Goal: Task Accomplishment & Management: Use online tool/utility

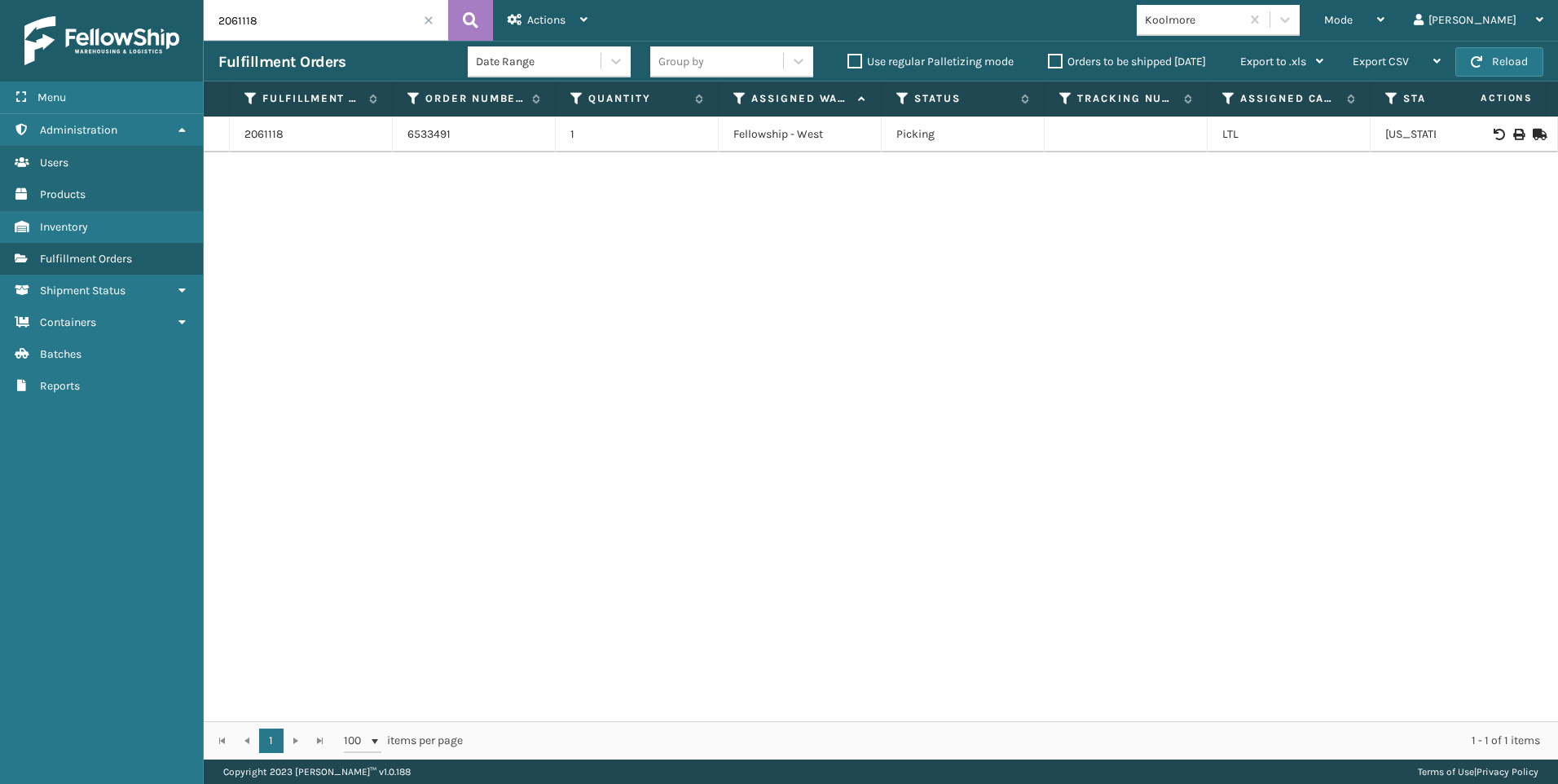
click at [427, 21] on span at bounding box center [428, 20] width 9 height 9
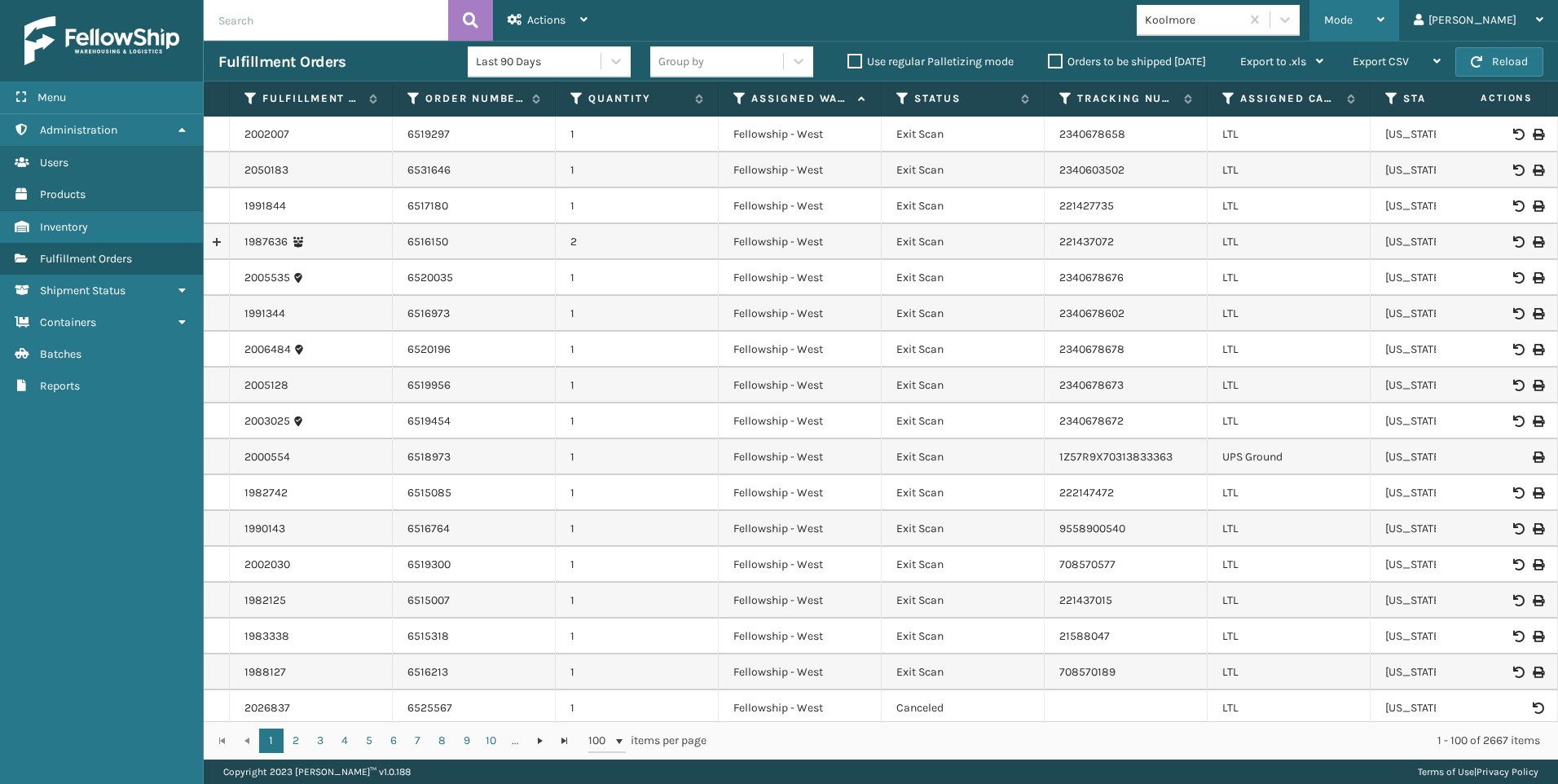
click at [1389, 15] on div "Mode Regular Mode Picking Mode Labeling Mode Exit Scan Mode" at bounding box center [1354, 20] width 89 height 41
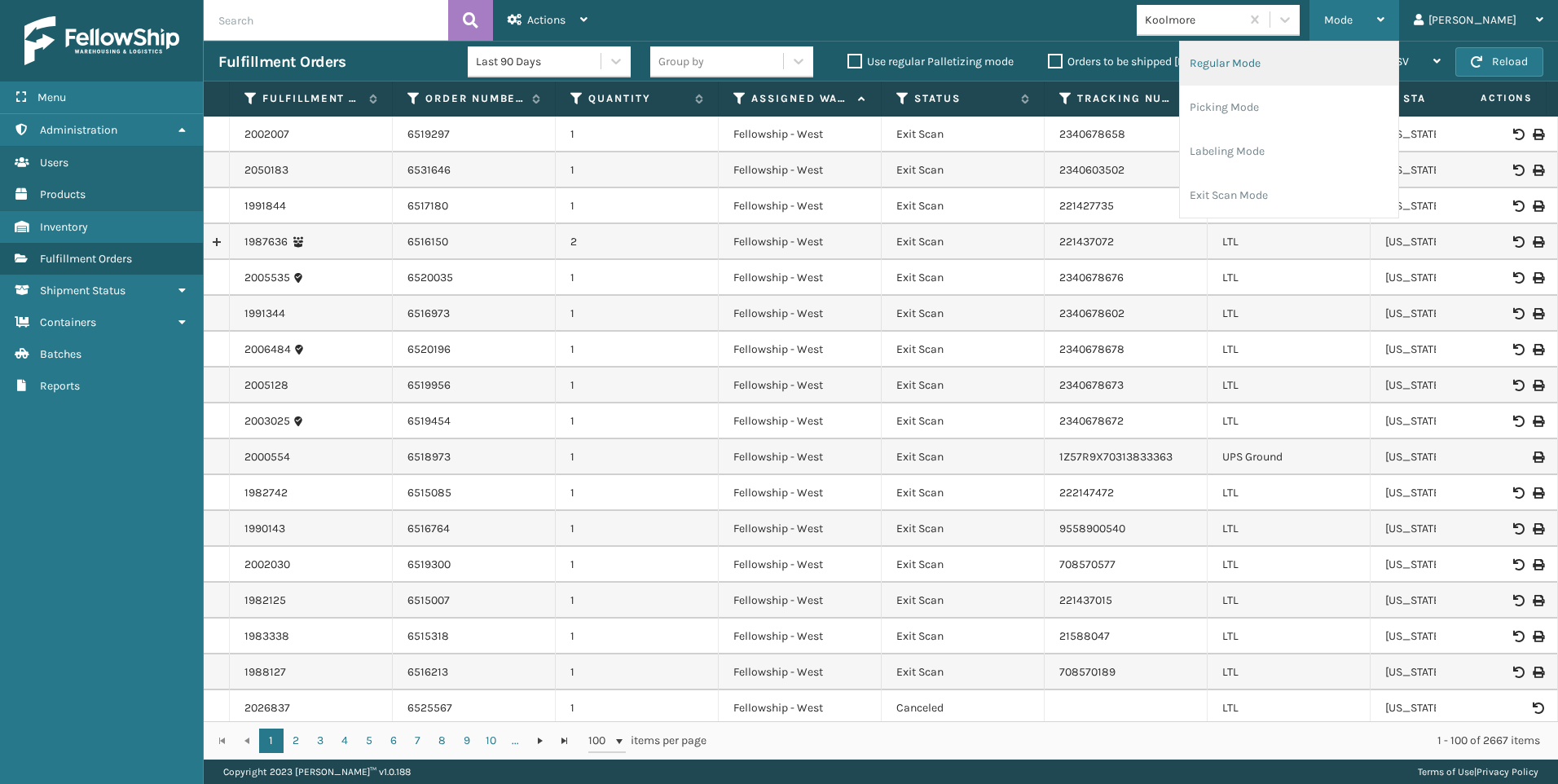
click at [1325, 81] on li "Regular Mode" at bounding box center [1289, 63] width 218 height 44
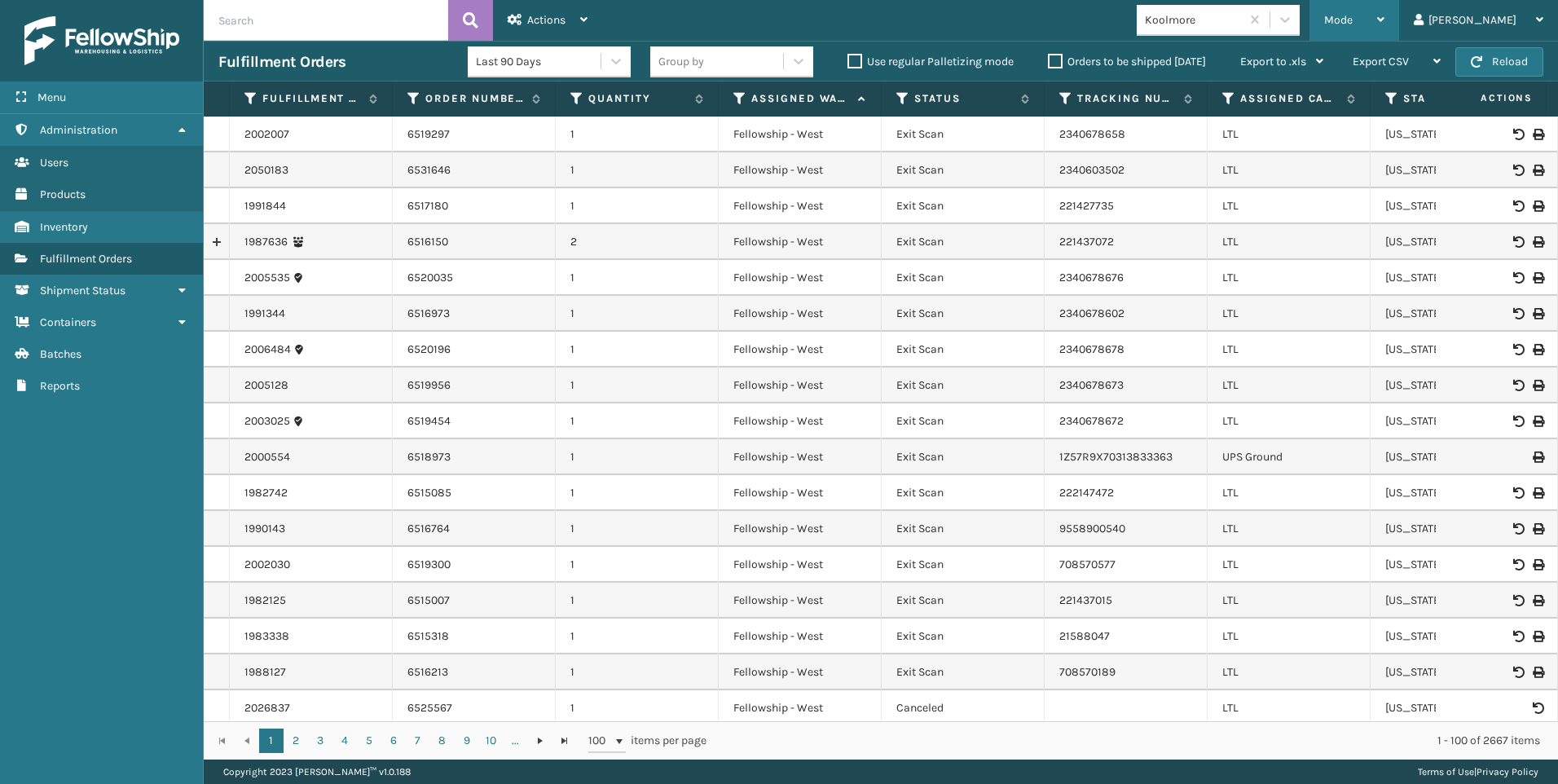
click at [1384, 16] on icon at bounding box center [1380, 20] width 7 height 11
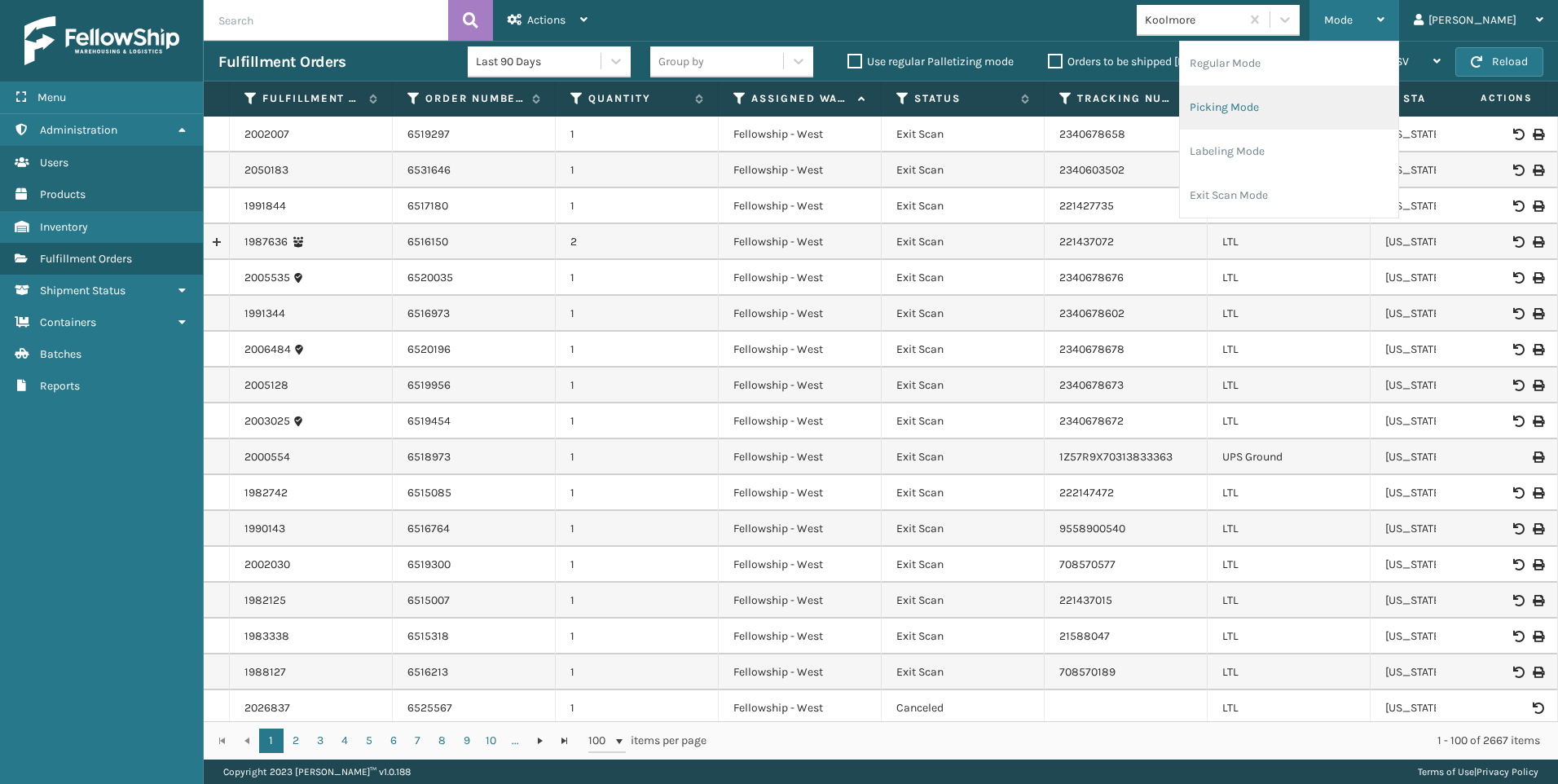
click at [1363, 106] on li "Picking Mode" at bounding box center [1289, 107] width 218 height 44
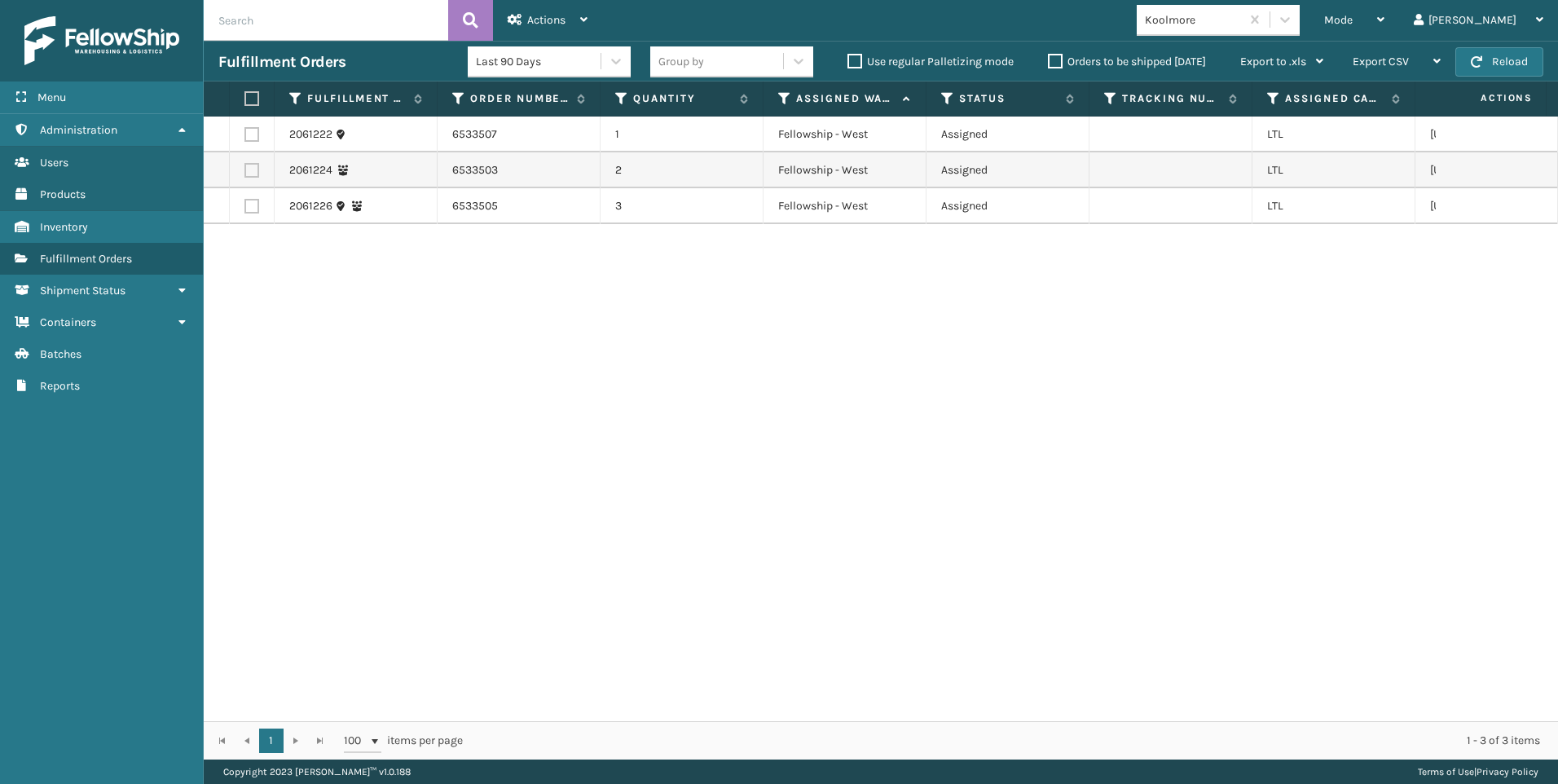
click at [237, 92] on th at bounding box center [252, 99] width 45 height 35
drag, startPoint x: 251, startPoint y: 92, endPoint x: 286, endPoint y: 89, distance: 35.1
click at [252, 93] on label at bounding box center [249, 99] width 9 height 15
click at [245, 94] on input "checkbox" at bounding box center [244, 99] width 1 height 10
checkbox input "true"
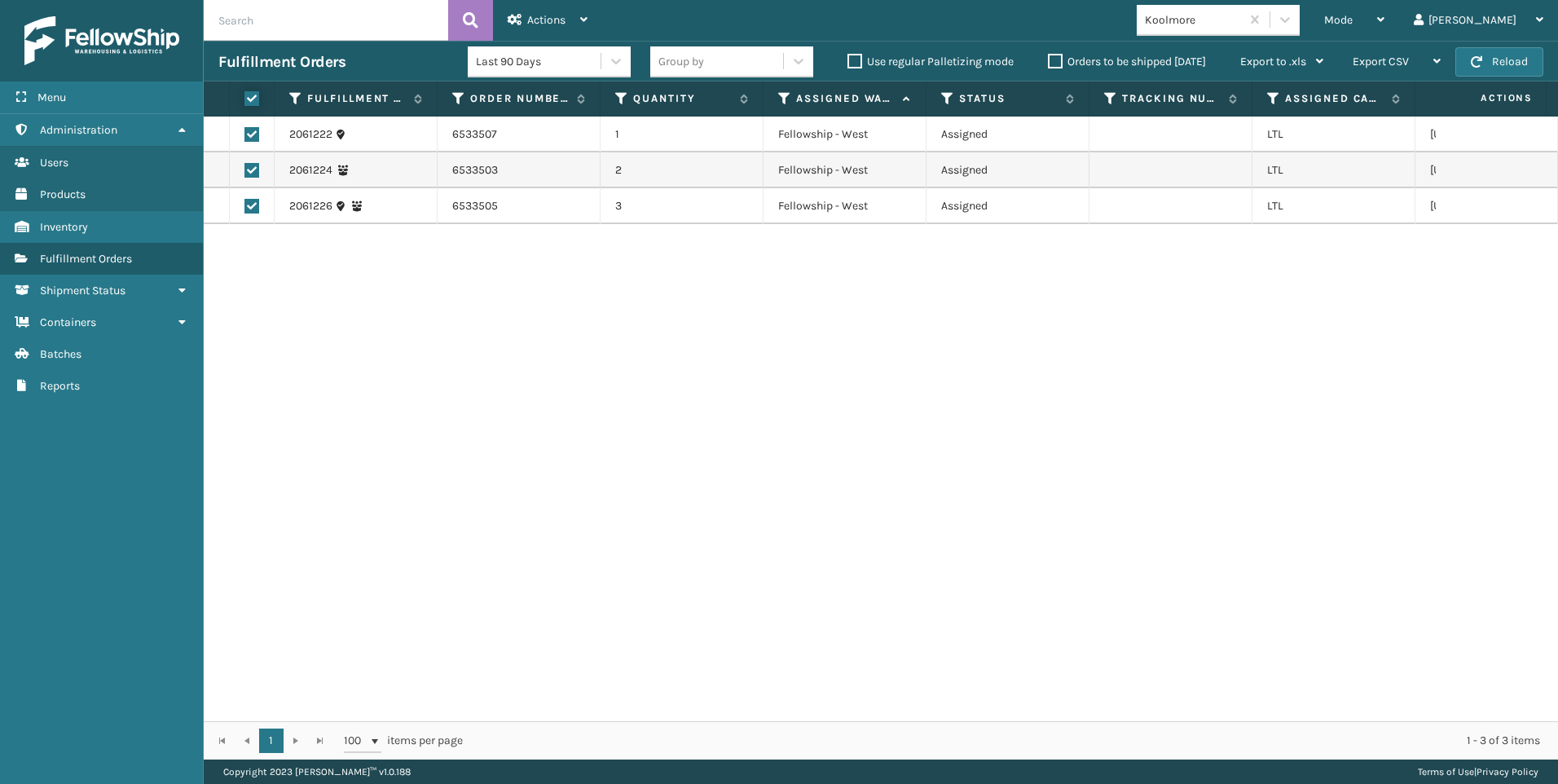
checkbox input "true"
click at [543, 15] on span "Actions" at bounding box center [546, 20] width 38 height 14
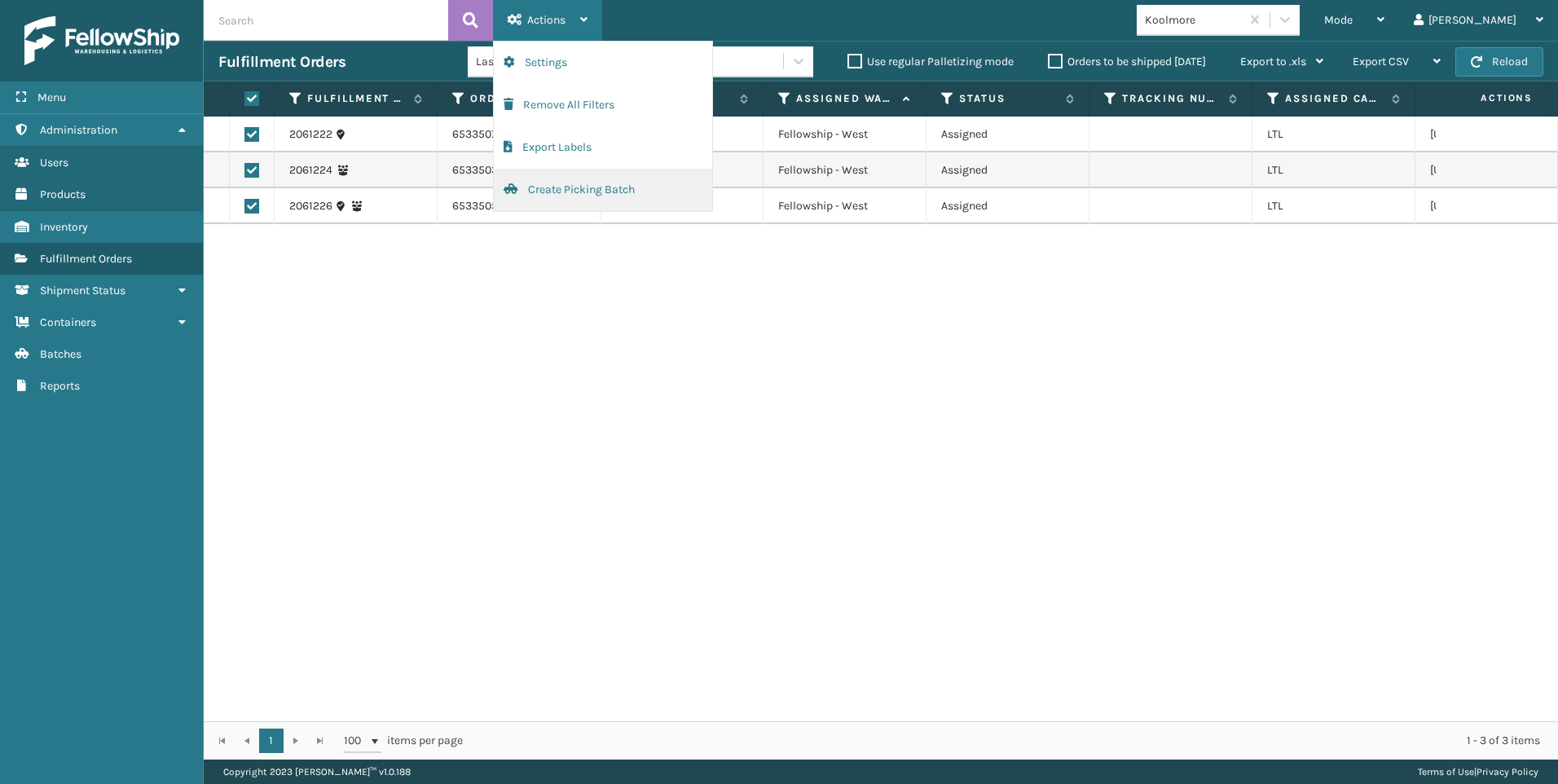
click at [589, 176] on button "Create Picking Batch" at bounding box center [603, 189] width 218 height 42
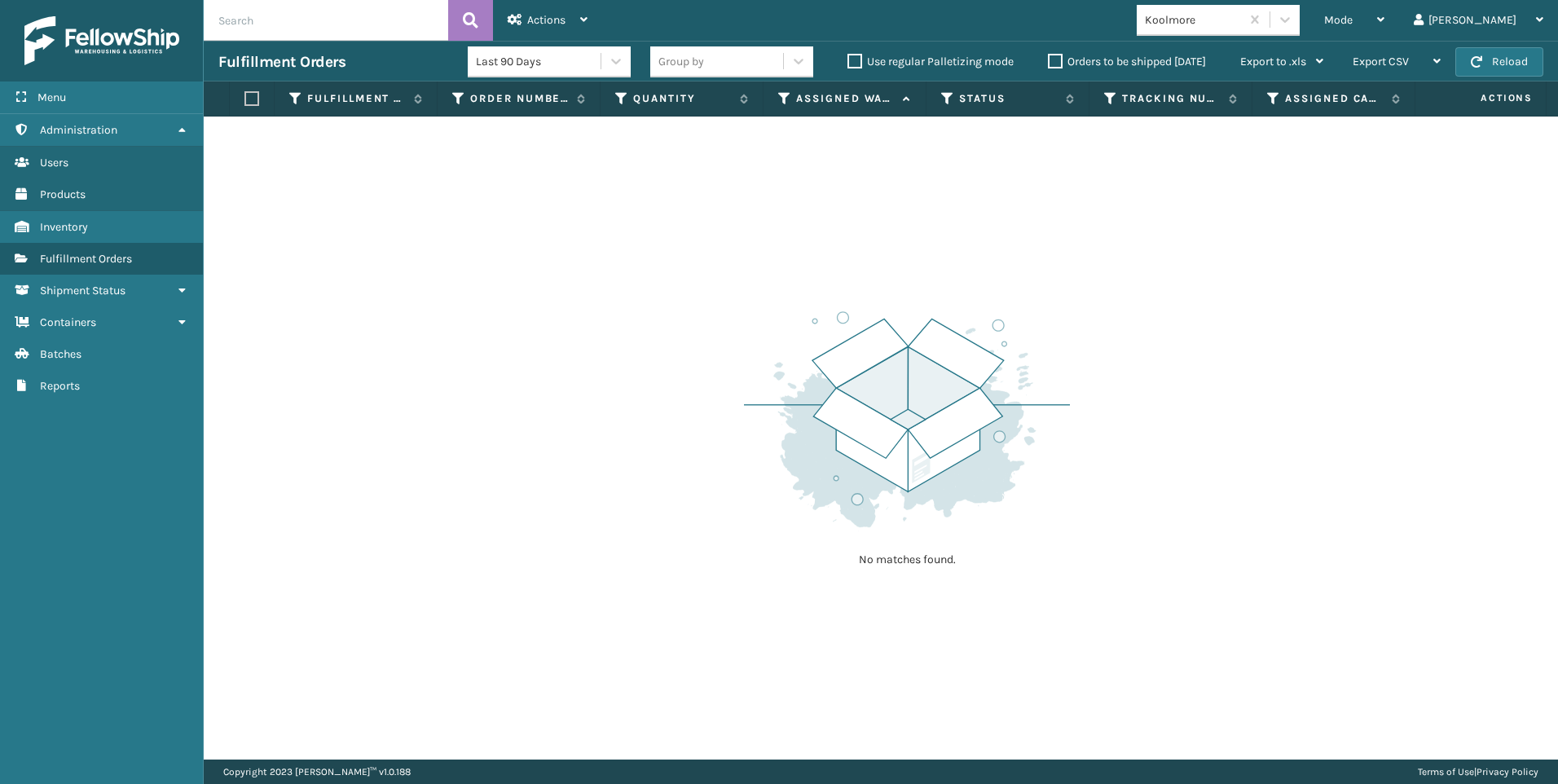
click at [1241, 16] on div "Koolmore" at bounding box center [1193, 20] width 97 height 17
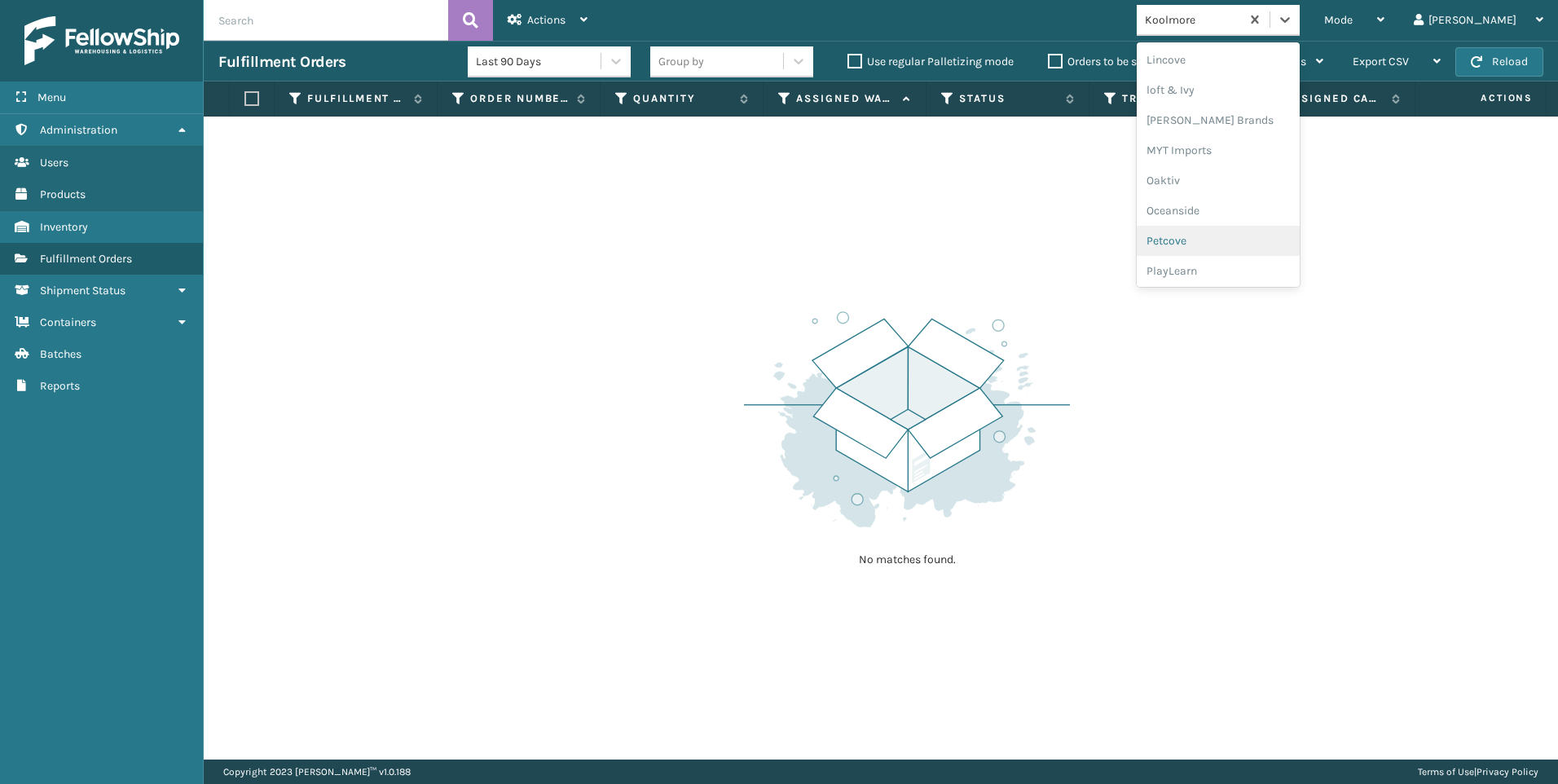
scroll to position [787, 0]
click at [1273, 241] on div "SleepGeekz" at bounding box center [1217, 238] width 163 height 30
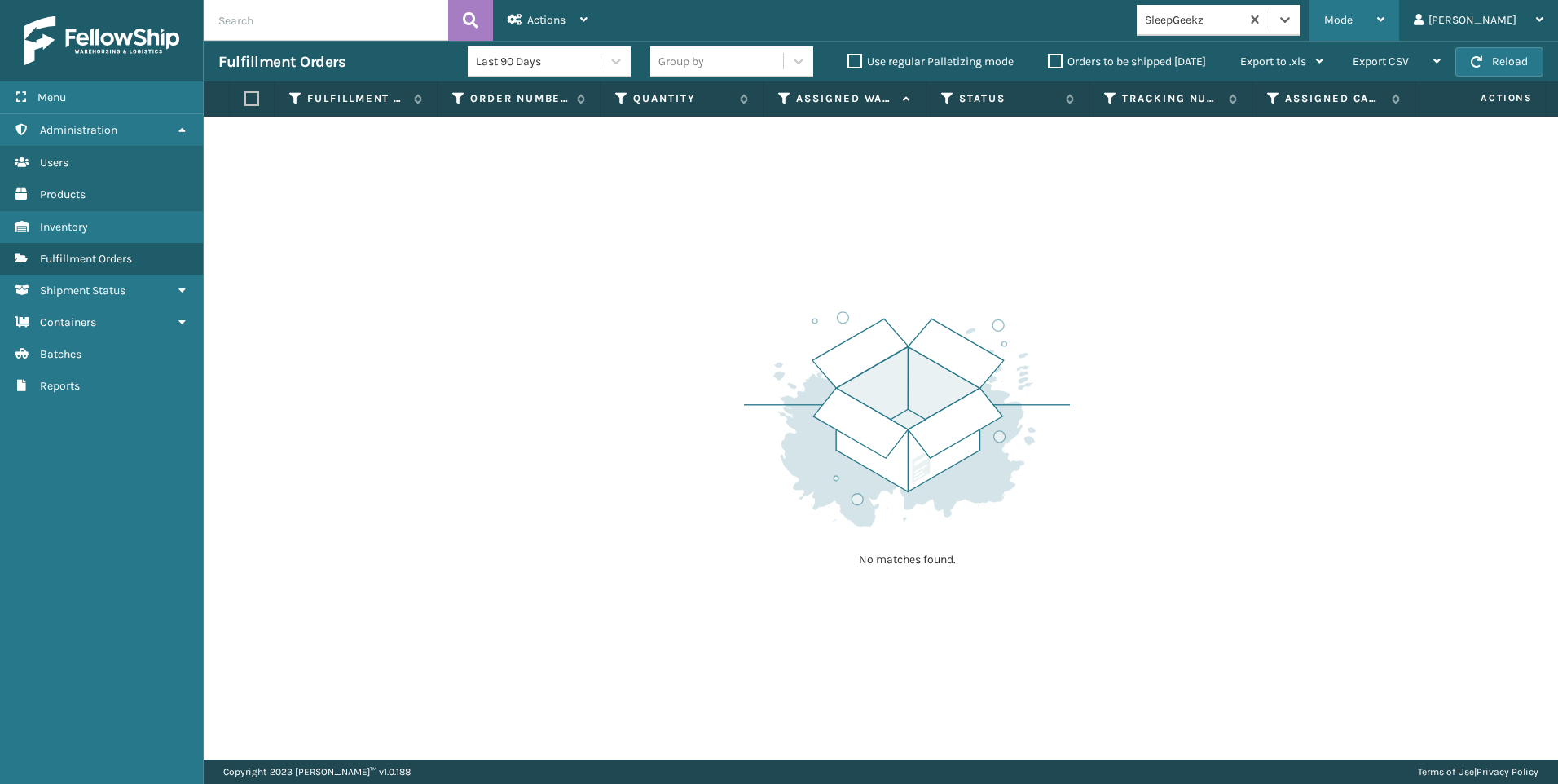
click at [1384, 34] on div "Mode" at bounding box center [1353, 20] width 61 height 41
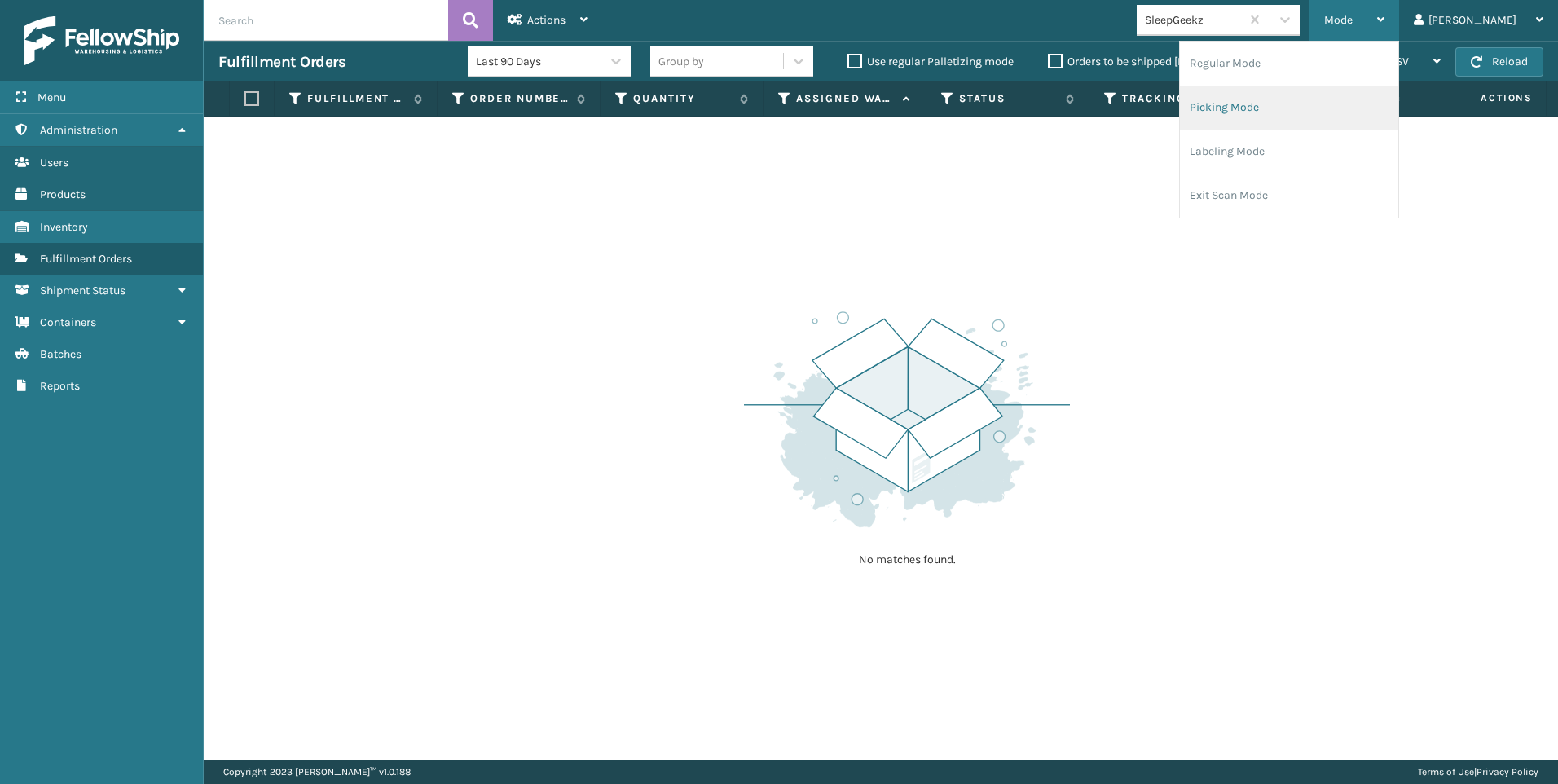
click at [1377, 88] on li "Picking Mode" at bounding box center [1289, 107] width 218 height 44
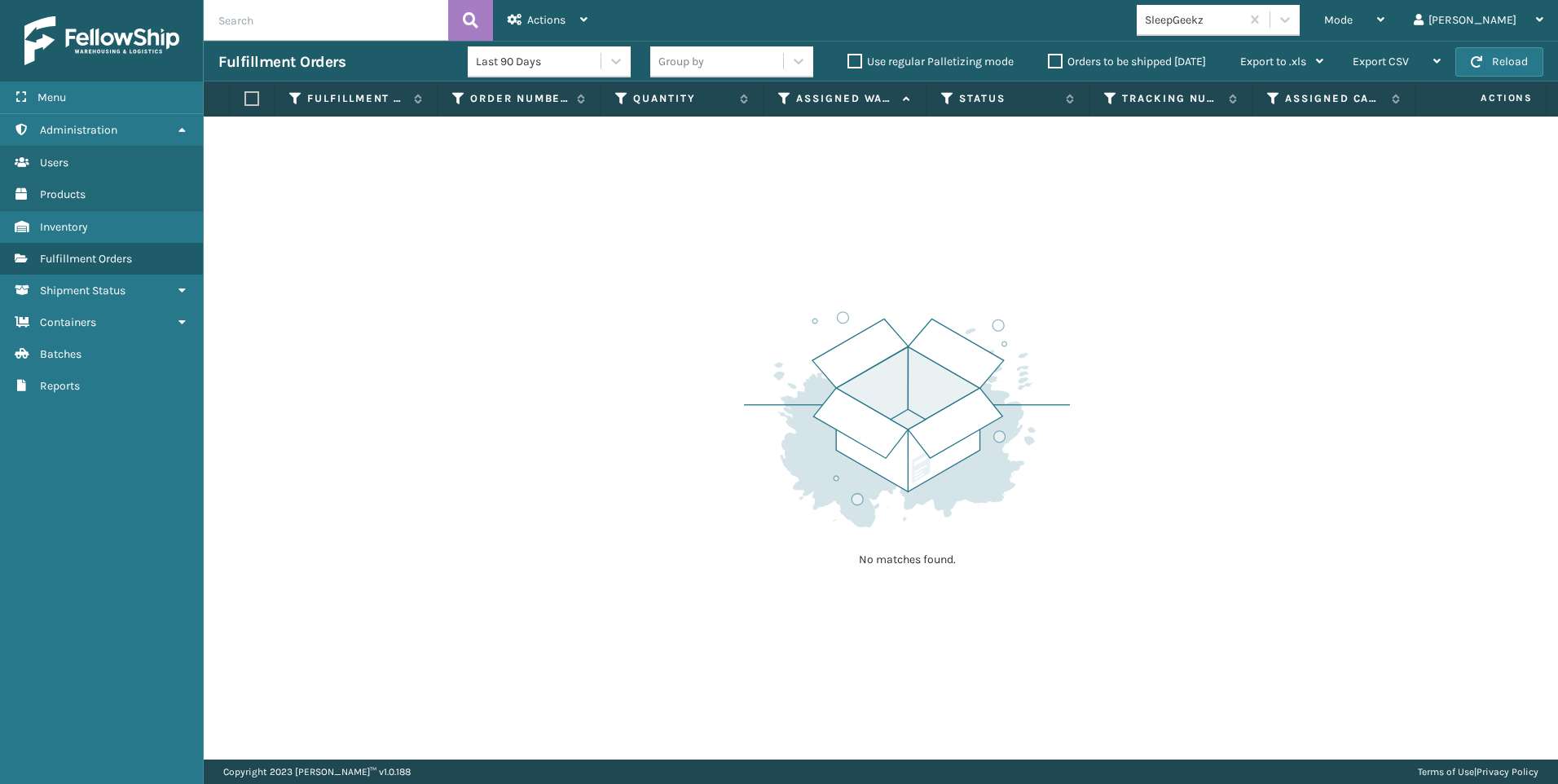
click at [288, 26] on input "text" at bounding box center [326, 20] width 244 height 41
click at [1384, 7] on div "Mode" at bounding box center [1353, 20] width 61 height 41
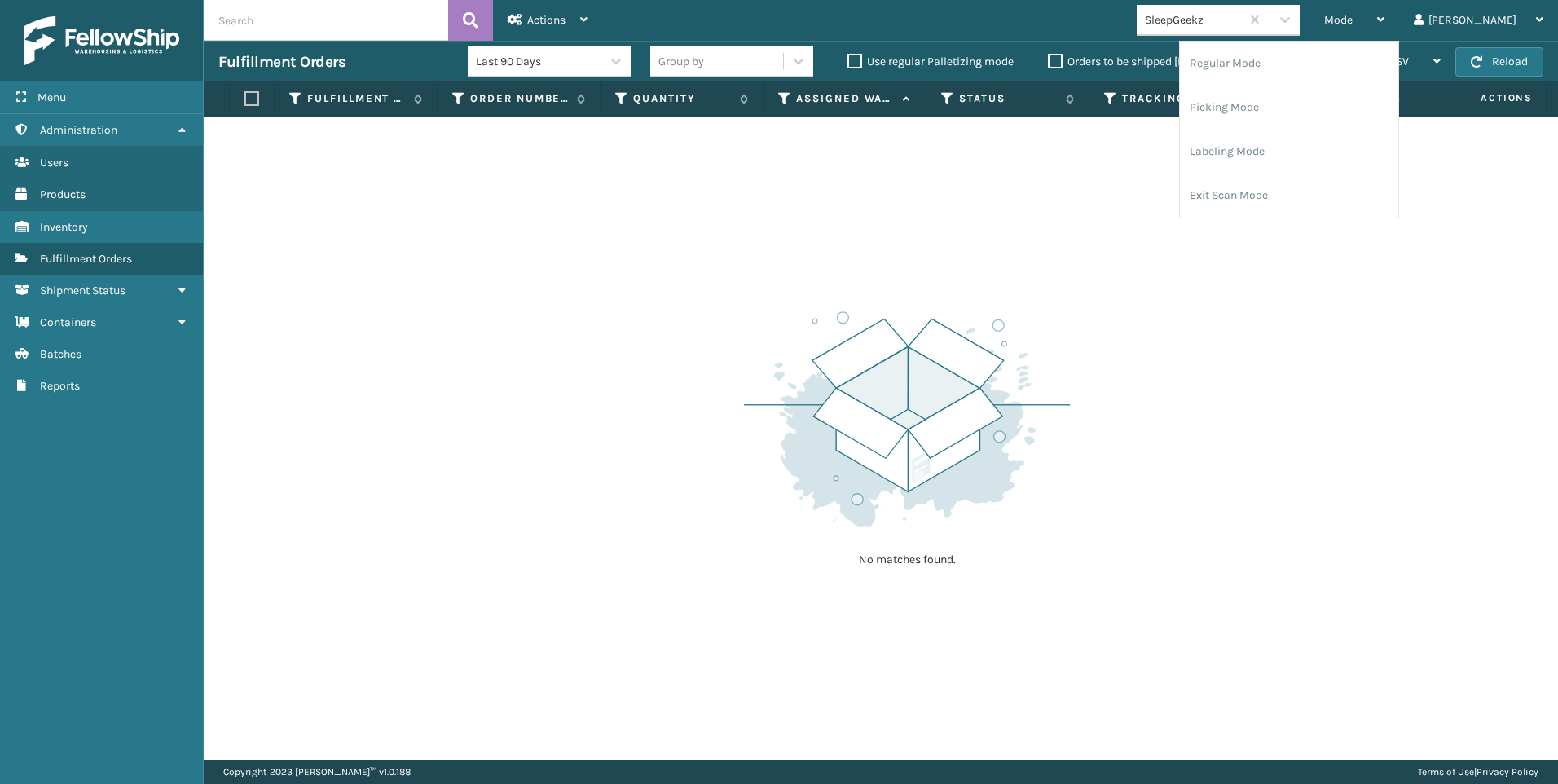
click at [1241, 20] on div "SleepGeekz" at bounding box center [1193, 20] width 97 height 17
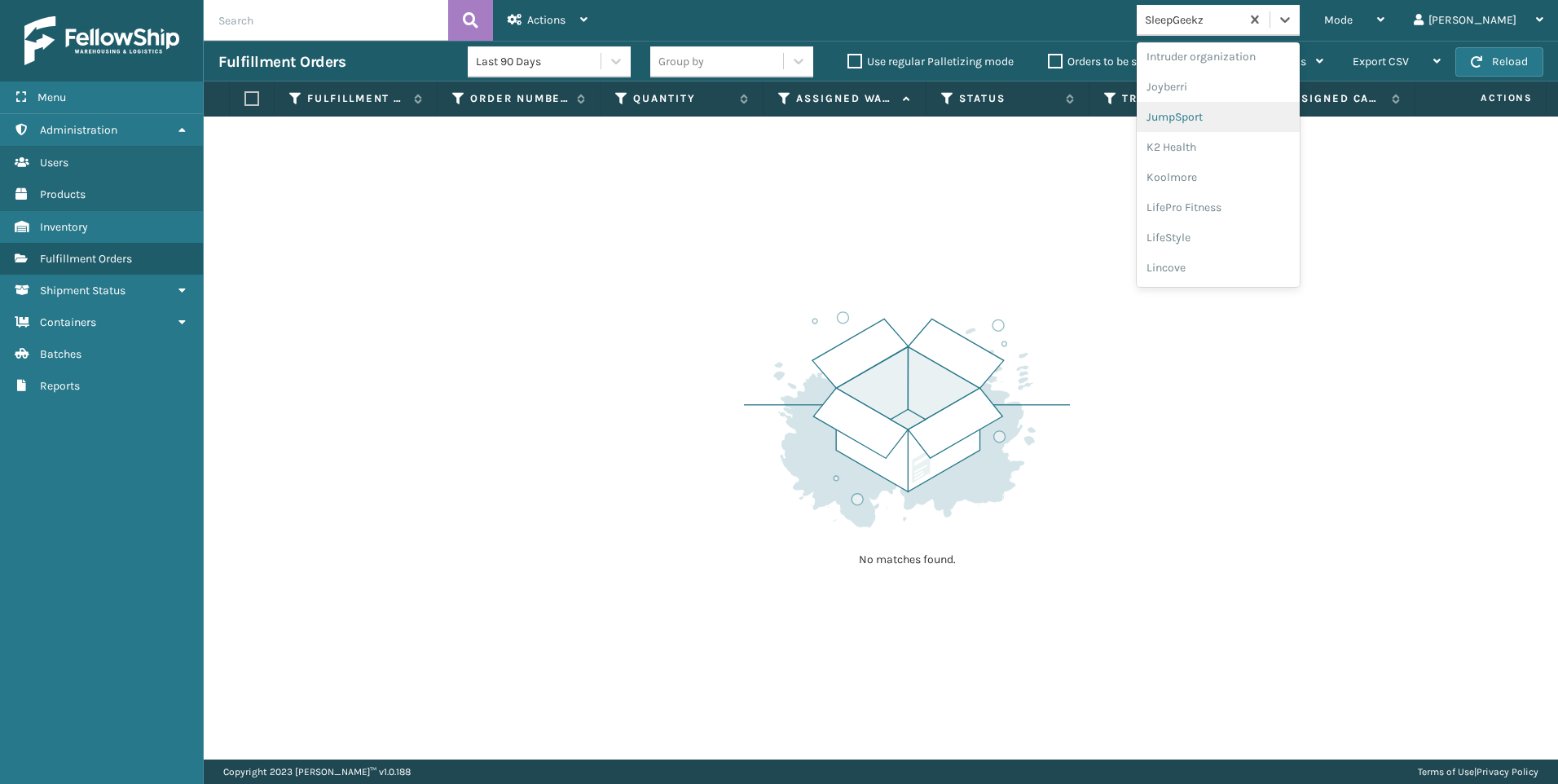
scroll to position [434, 0]
click at [1267, 185] on div "Koolmore" at bounding box center [1217, 199] width 163 height 30
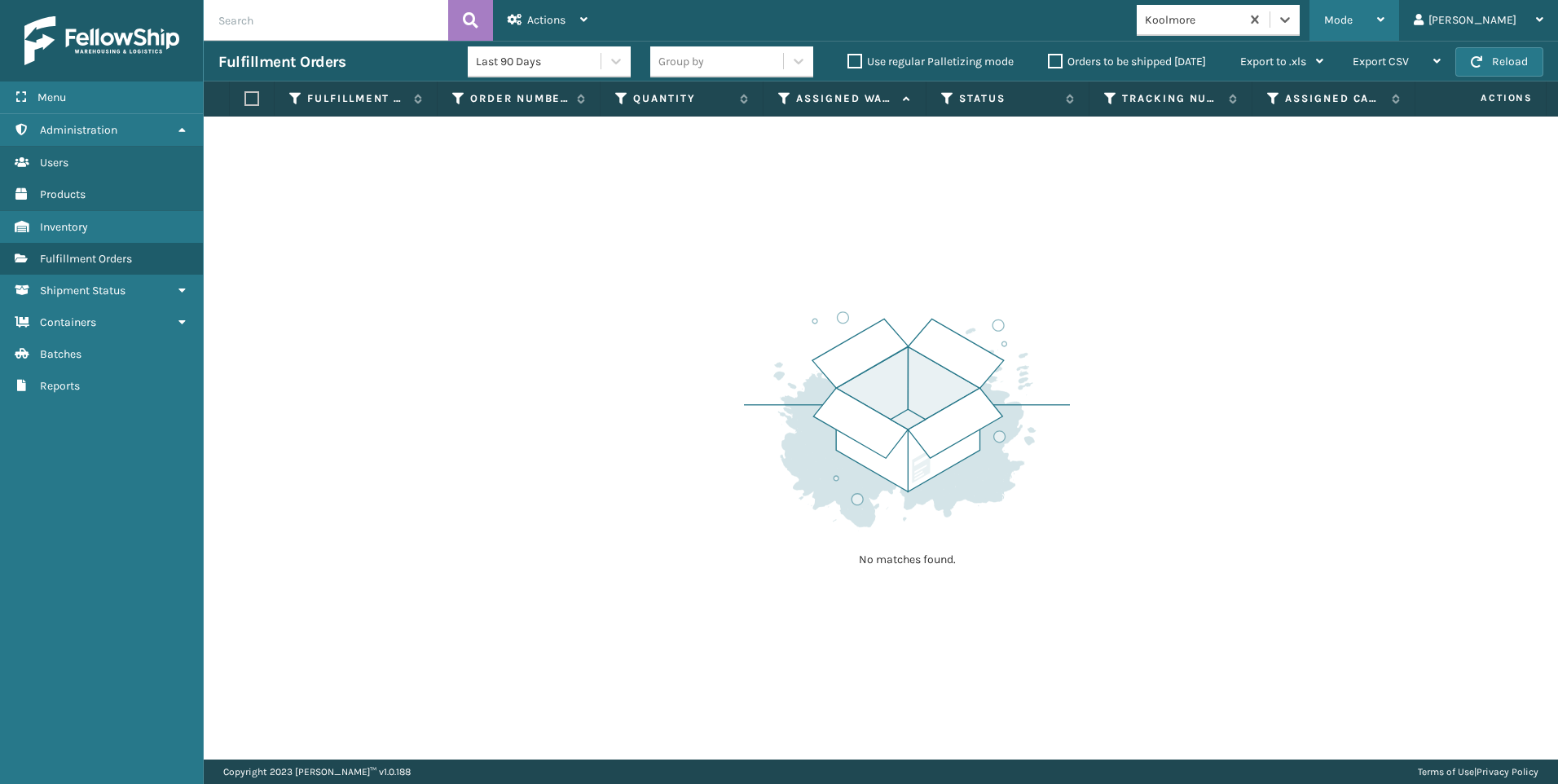
click at [1384, 15] on div "Mode" at bounding box center [1353, 20] width 61 height 41
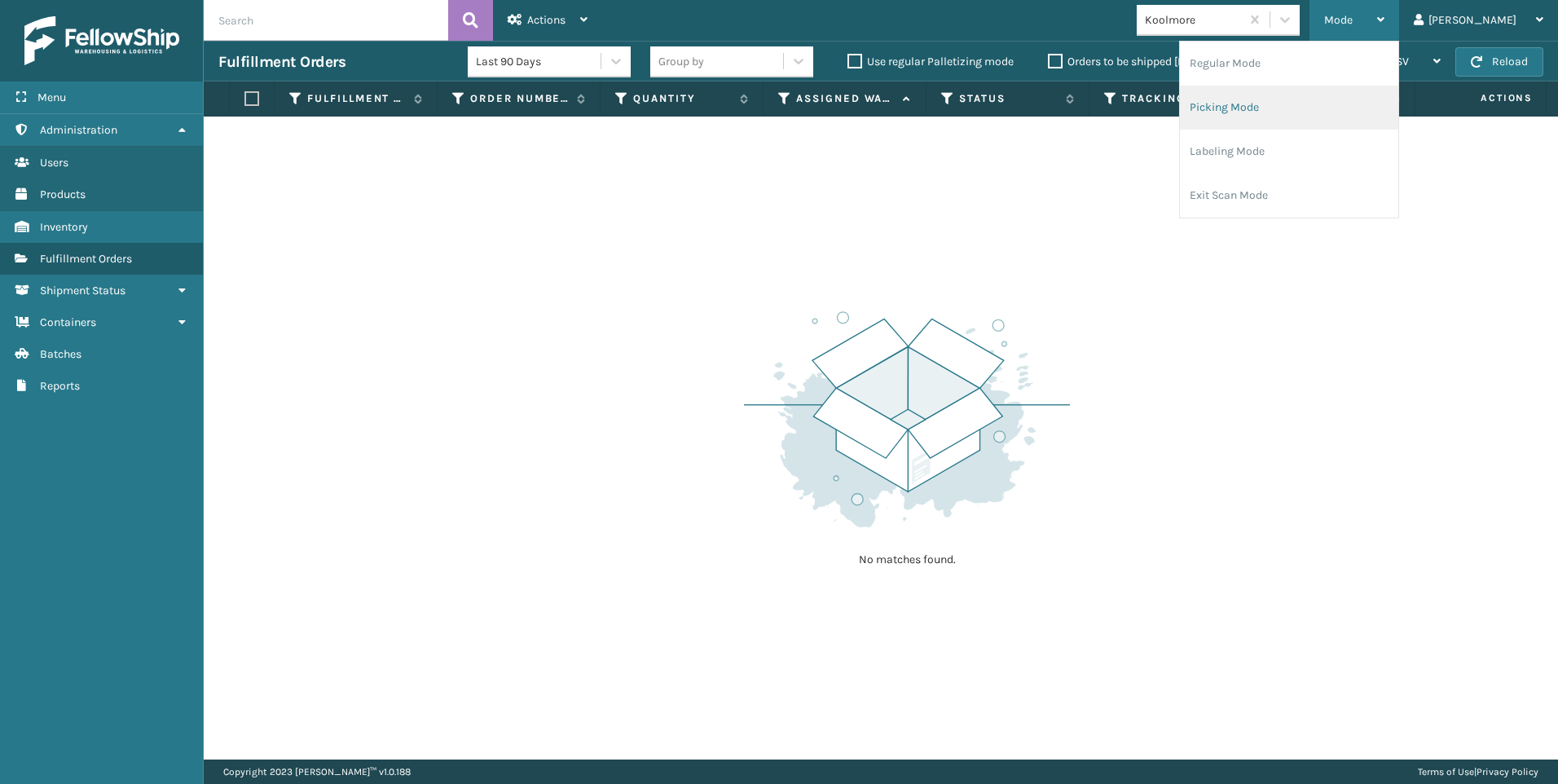
click at [1340, 101] on li "Picking Mode" at bounding box center [1289, 107] width 218 height 44
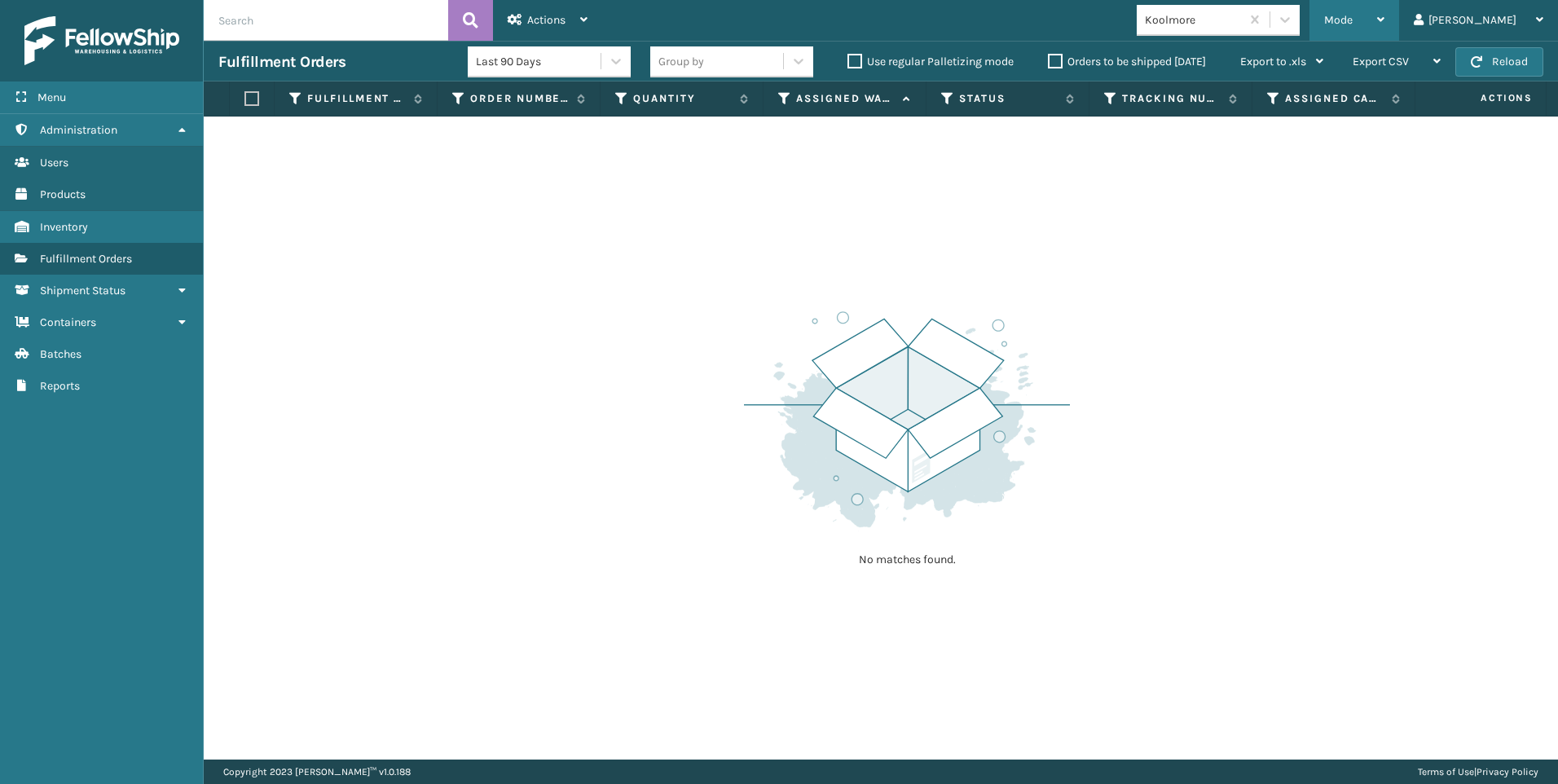
click at [1384, 35] on div "Mode" at bounding box center [1353, 20] width 61 height 41
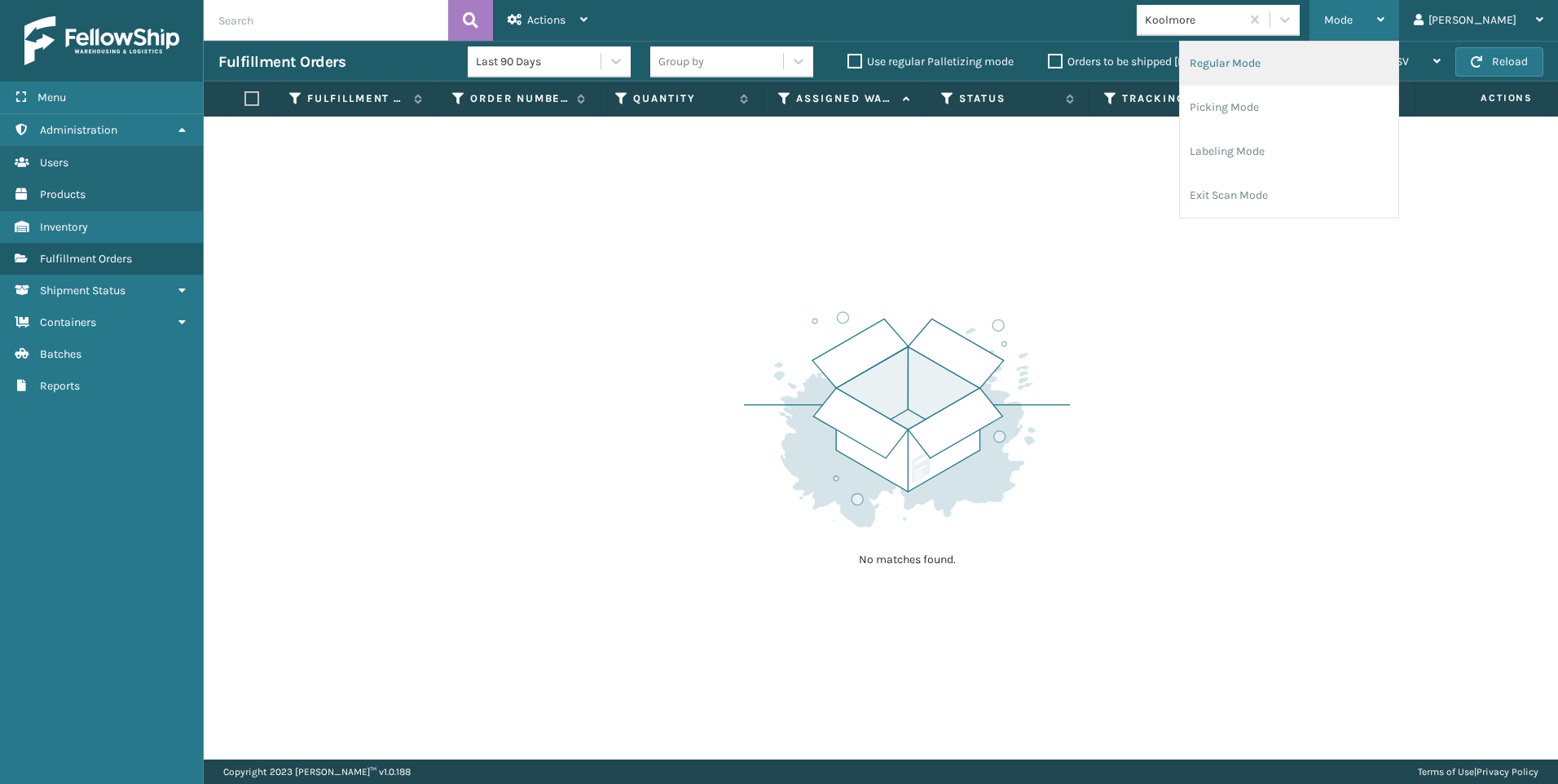
click at [1297, 68] on li "Regular Mode" at bounding box center [1289, 63] width 218 height 44
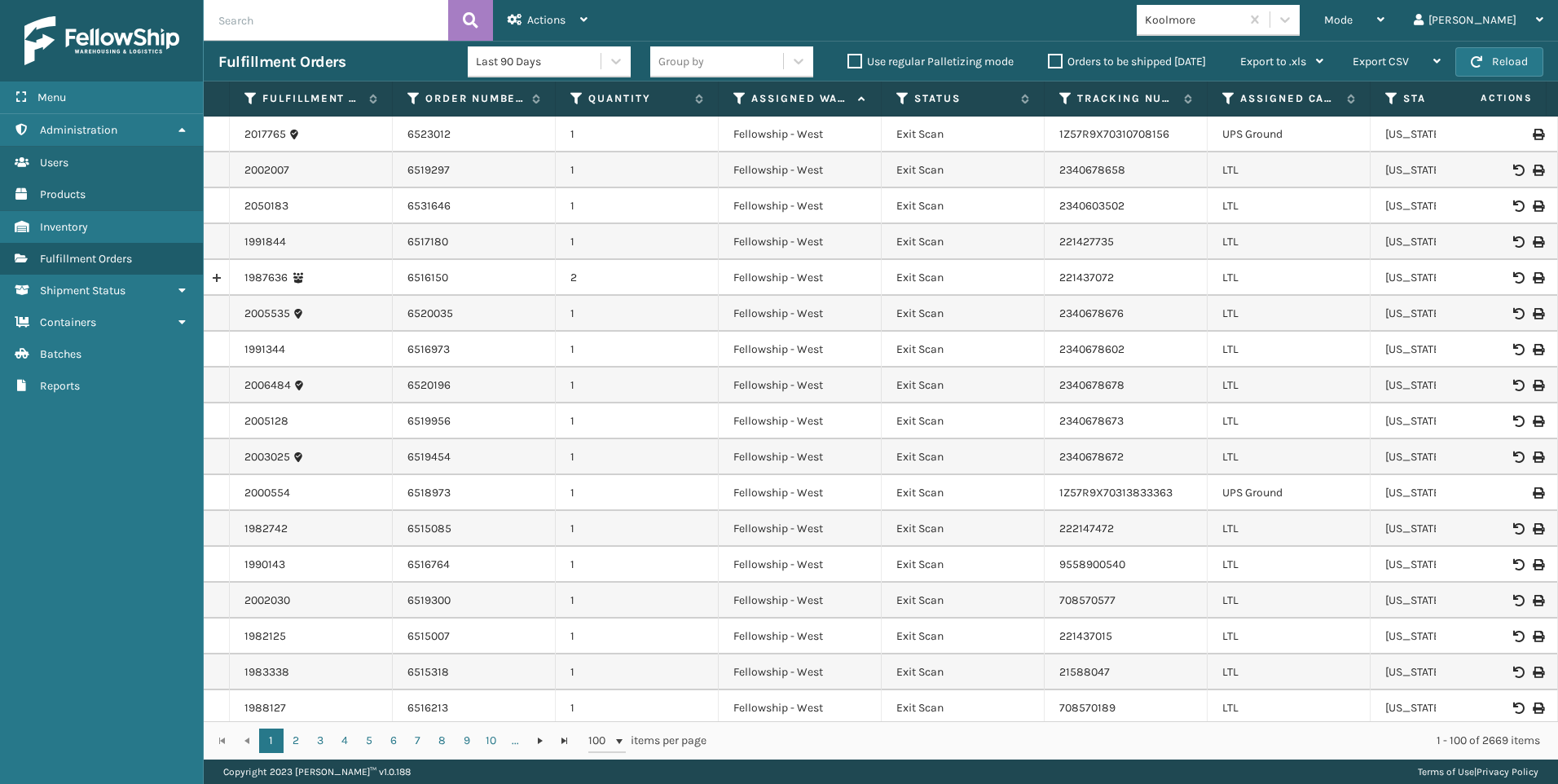
click at [290, 19] on input "text" at bounding box center [326, 20] width 244 height 41
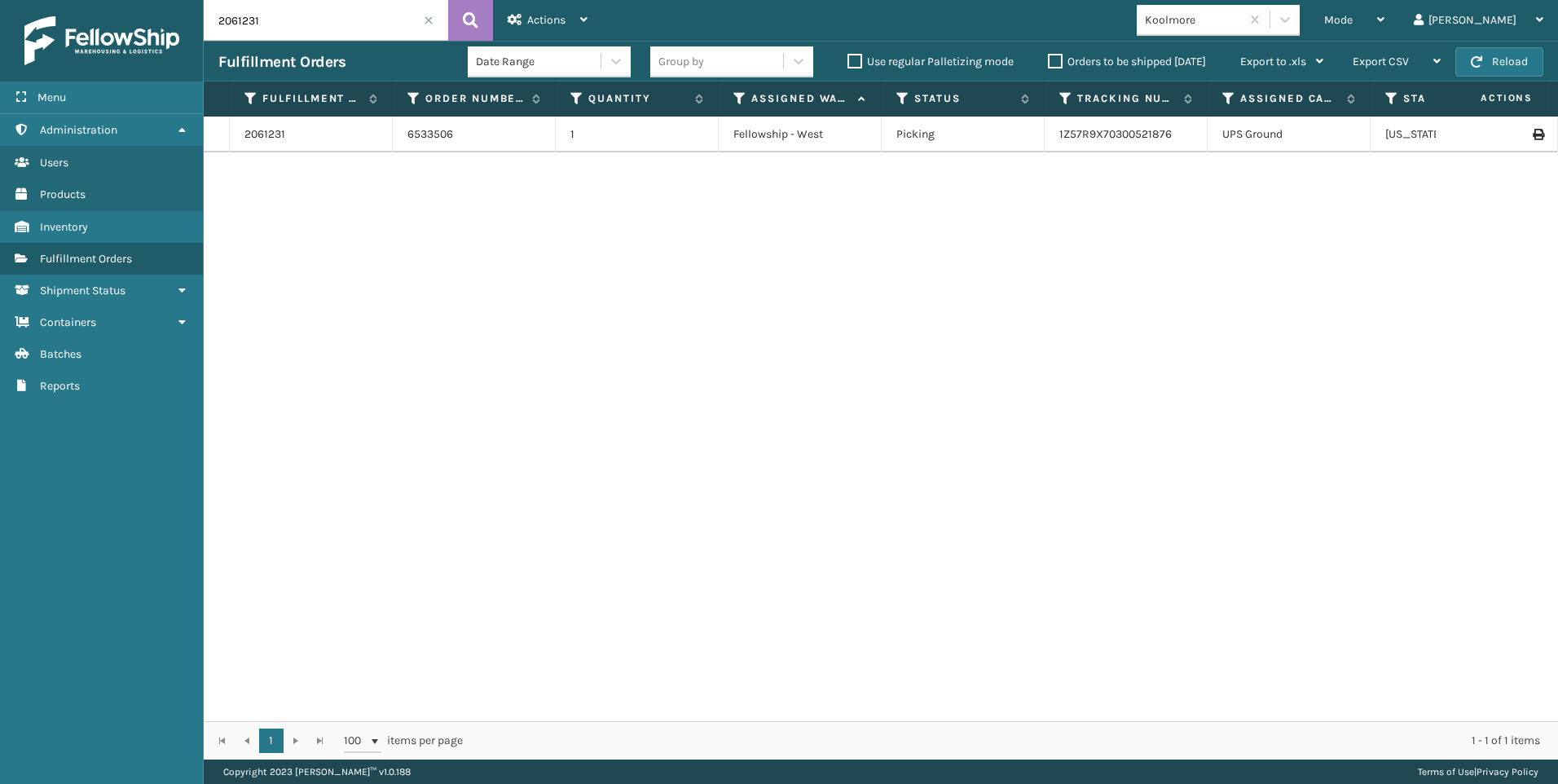
drag, startPoint x: 263, startPoint y: 16, endPoint x: 199, endPoint y: 24, distance: 64.5
click at [210, 23] on input "2061231" at bounding box center [326, 20] width 244 height 41
type input "2060668"
click at [425, 33] on input "2060668" at bounding box center [326, 20] width 244 height 41
click at [433, 25] on input "2060668" at bounding box center [326, 20] width 244 height 41
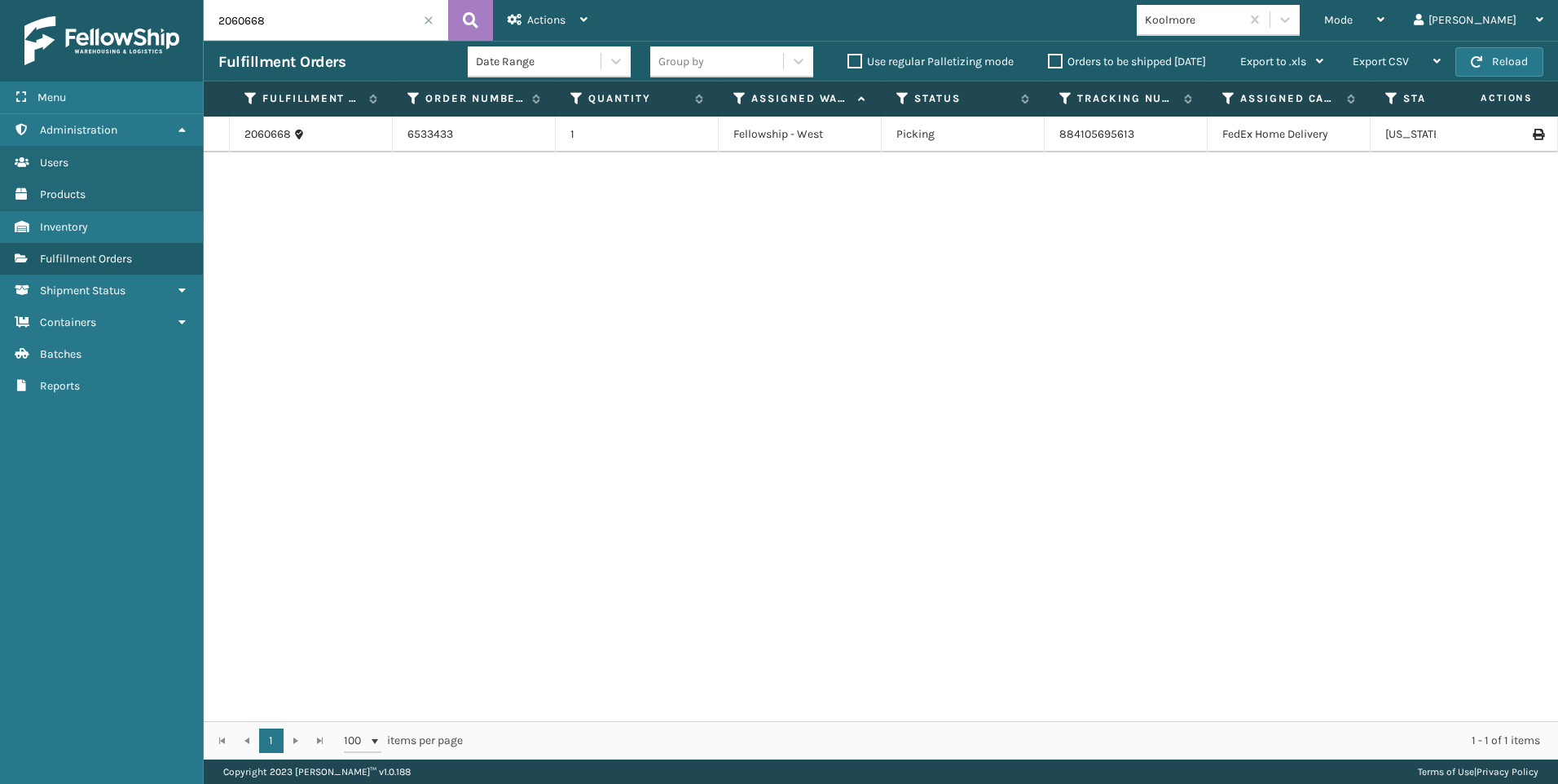
click at [433, 21] on span at bounding box center [428, 20] width 9 height 9
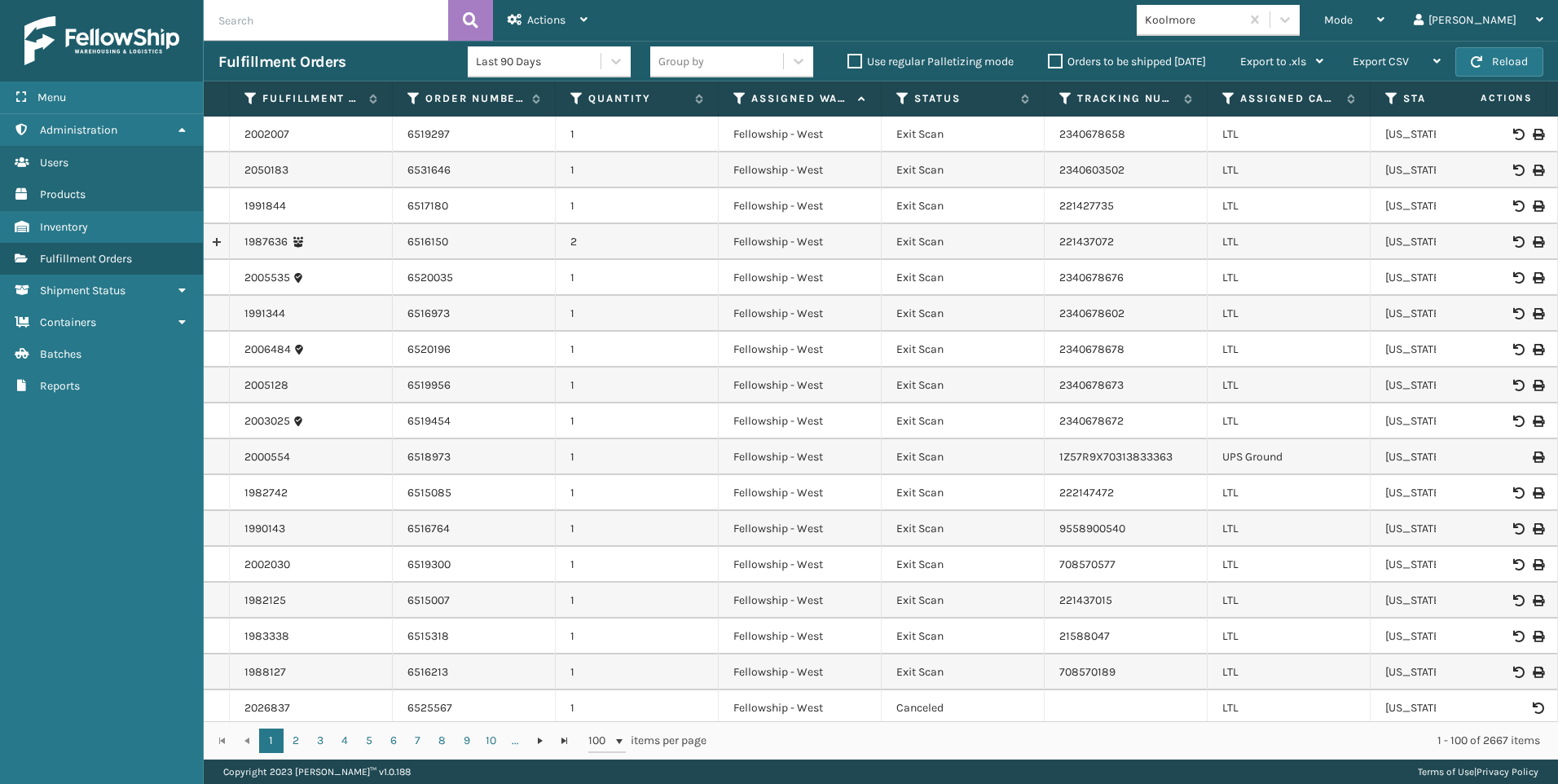
click at [310, 16] on input "text" at bounding box center [326, 20] width 244 height 41
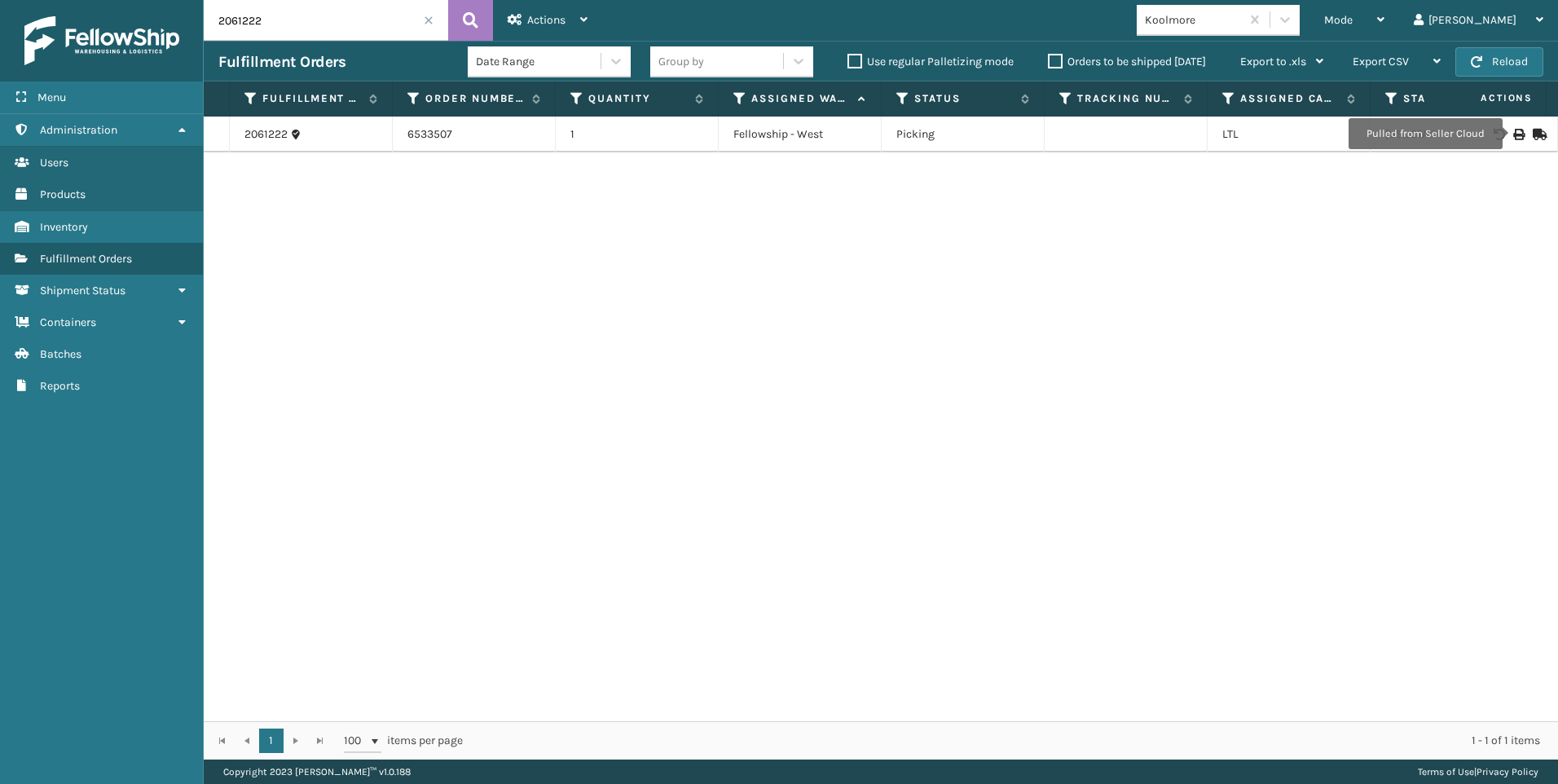
click at [1512, 133] on icon at bounding box center [1517, 134] width 9 height 11
drag, startPoint x: 338, startPoint y: 20, endPoint x: 3, endPoint y: 22, distance: 335.0
click at [4, 0] on div "Menu Administration Users Products Inventory Fulfillment Orders Shipment Status…" at bounding box center [779, 0] width 1558 height 0
paste input "6"
click at [1499, 129] on div at bounding box center [1496, 134] width 92 height 11
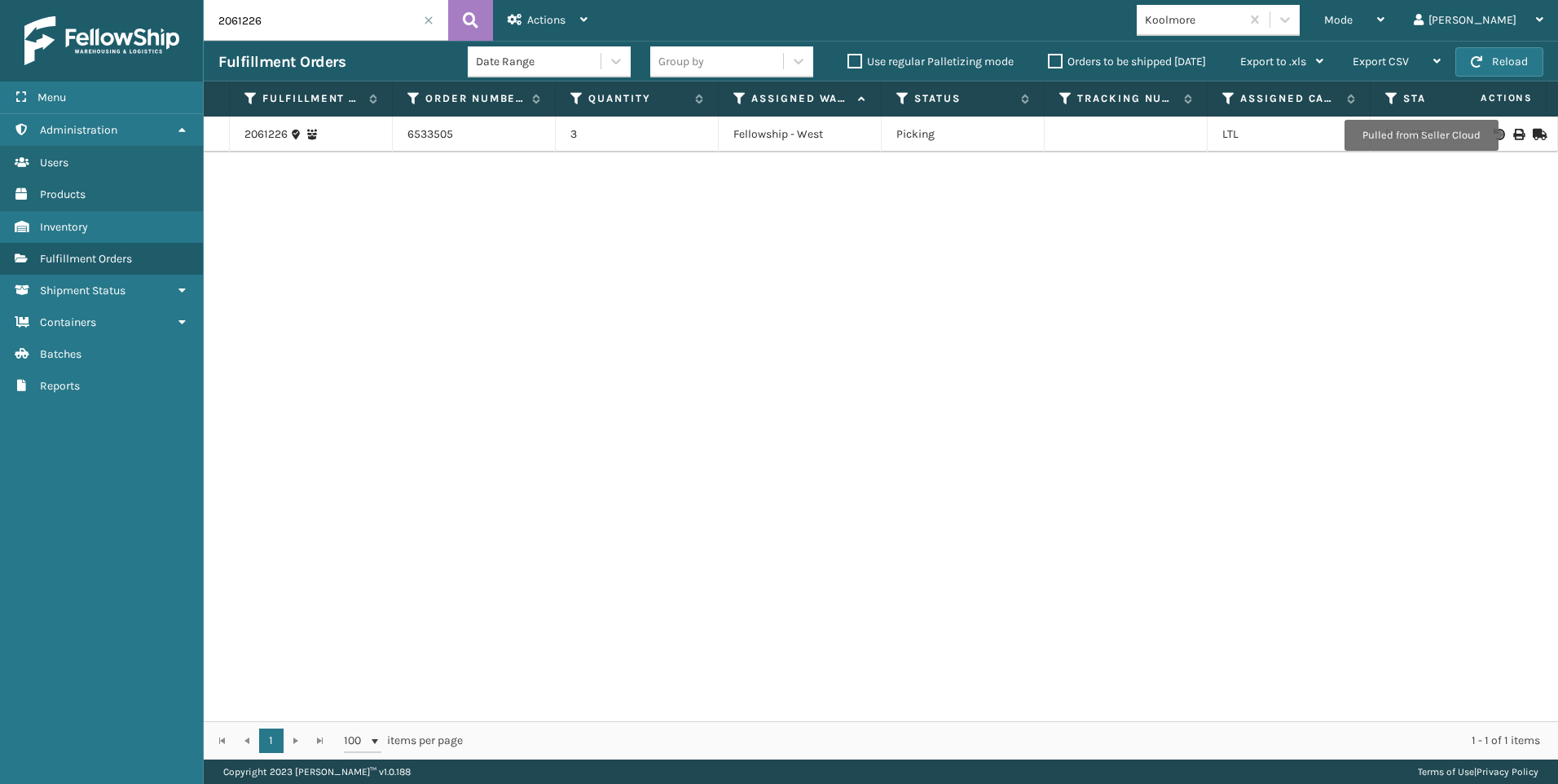
click at [1512, 137] on icon at bounding box center [1517, 134] width 9 height 11
drag, startPoint x: 348, startPoint y: 21, endPoint x: 103, endPoint y: 21, distance: 245.0
click at [103, 0] on div "Menu Administration Users Products Inventory Fulfillment Orders Shipment Status…" at bounding box center [779, 0] width 1558 height 0
paste input "4"
type input "2061224"
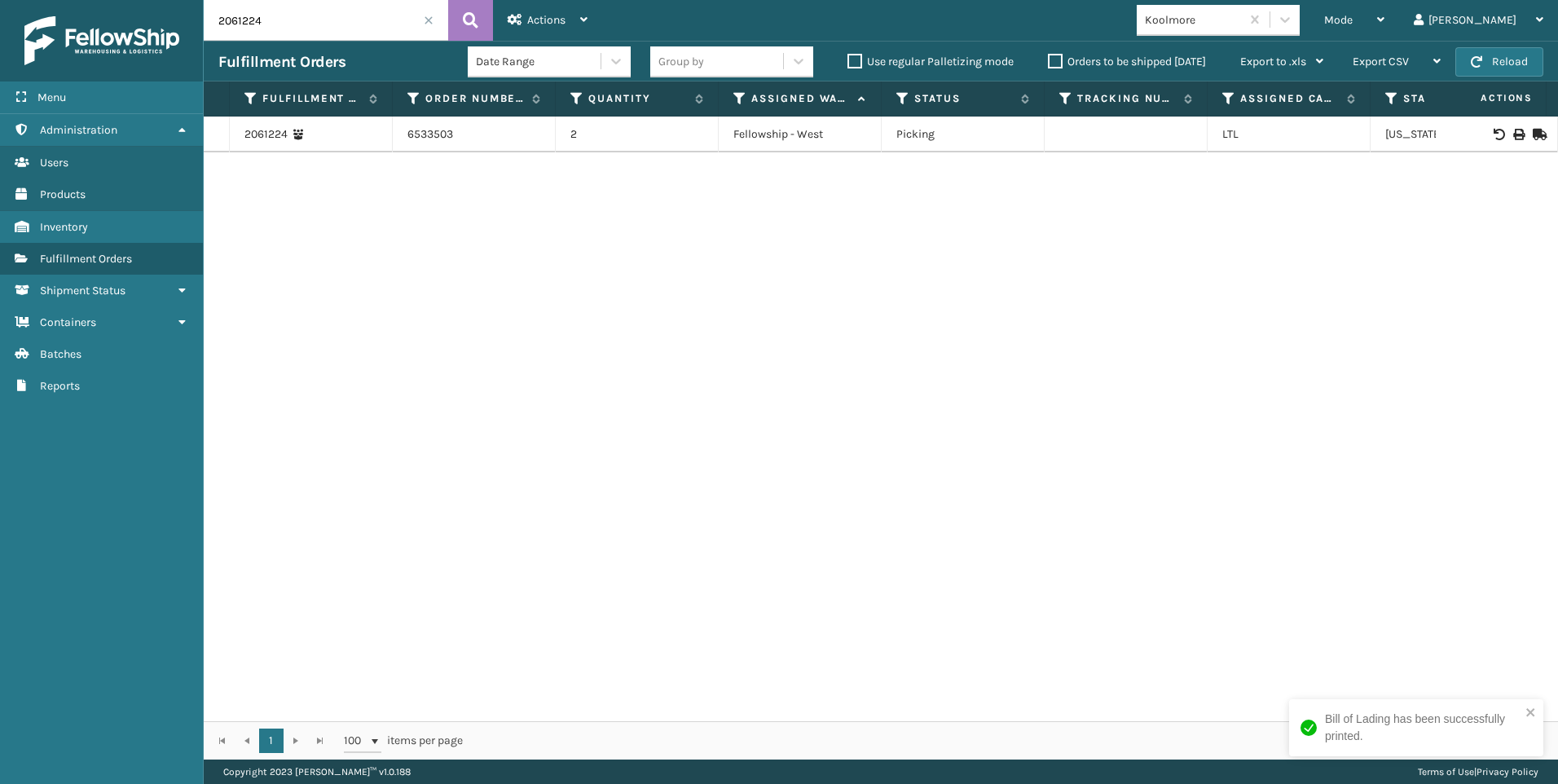
click at [1512, 132] on icon at bounding box center [1517, 134] width 9 height 11
click at [430, 22] on span at bounding box center [428, 20] width 9 height 9
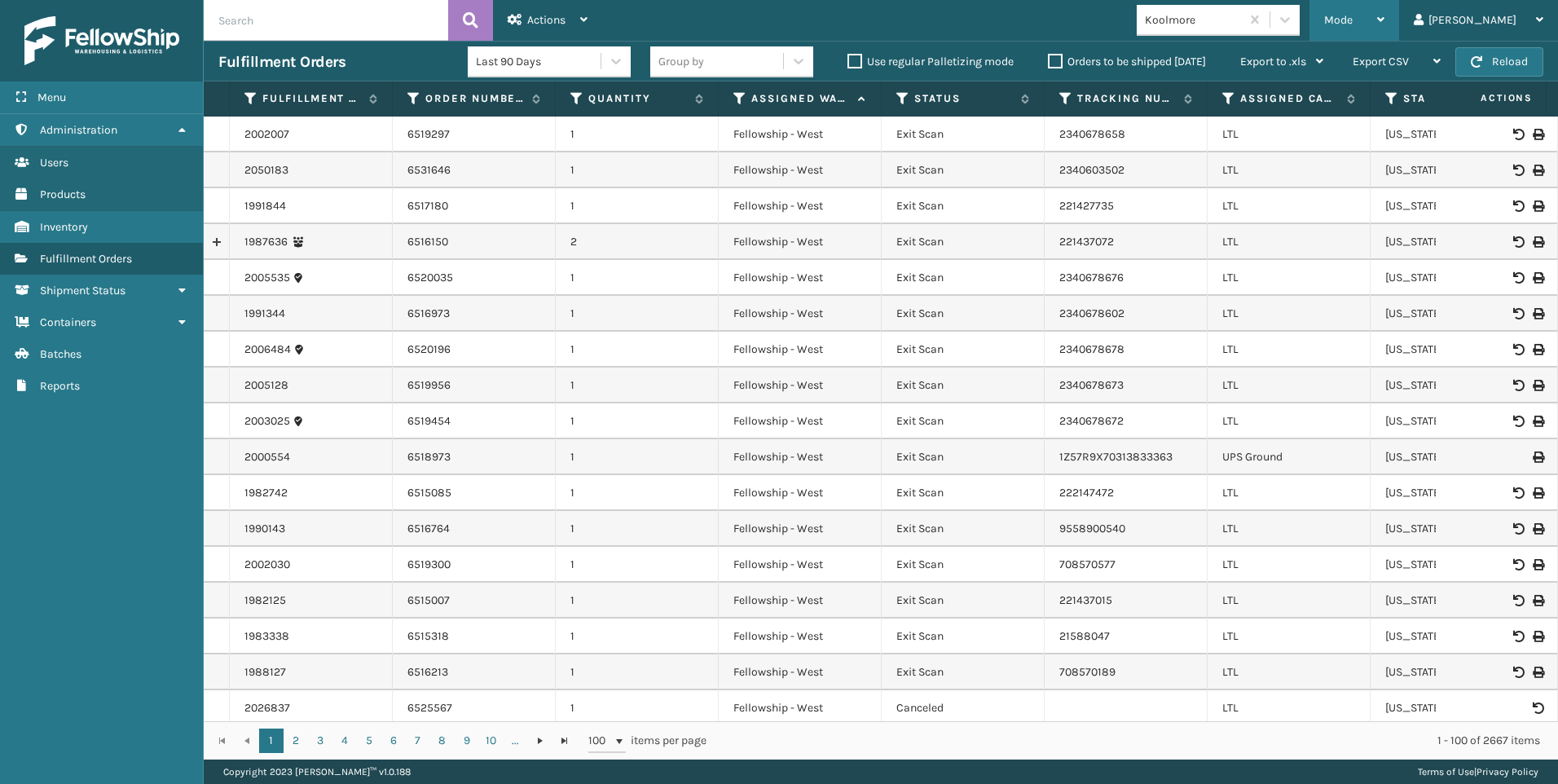
click at [1384, 34] on div "Mode" at bounding box center [1353, 20] width 61 height 41
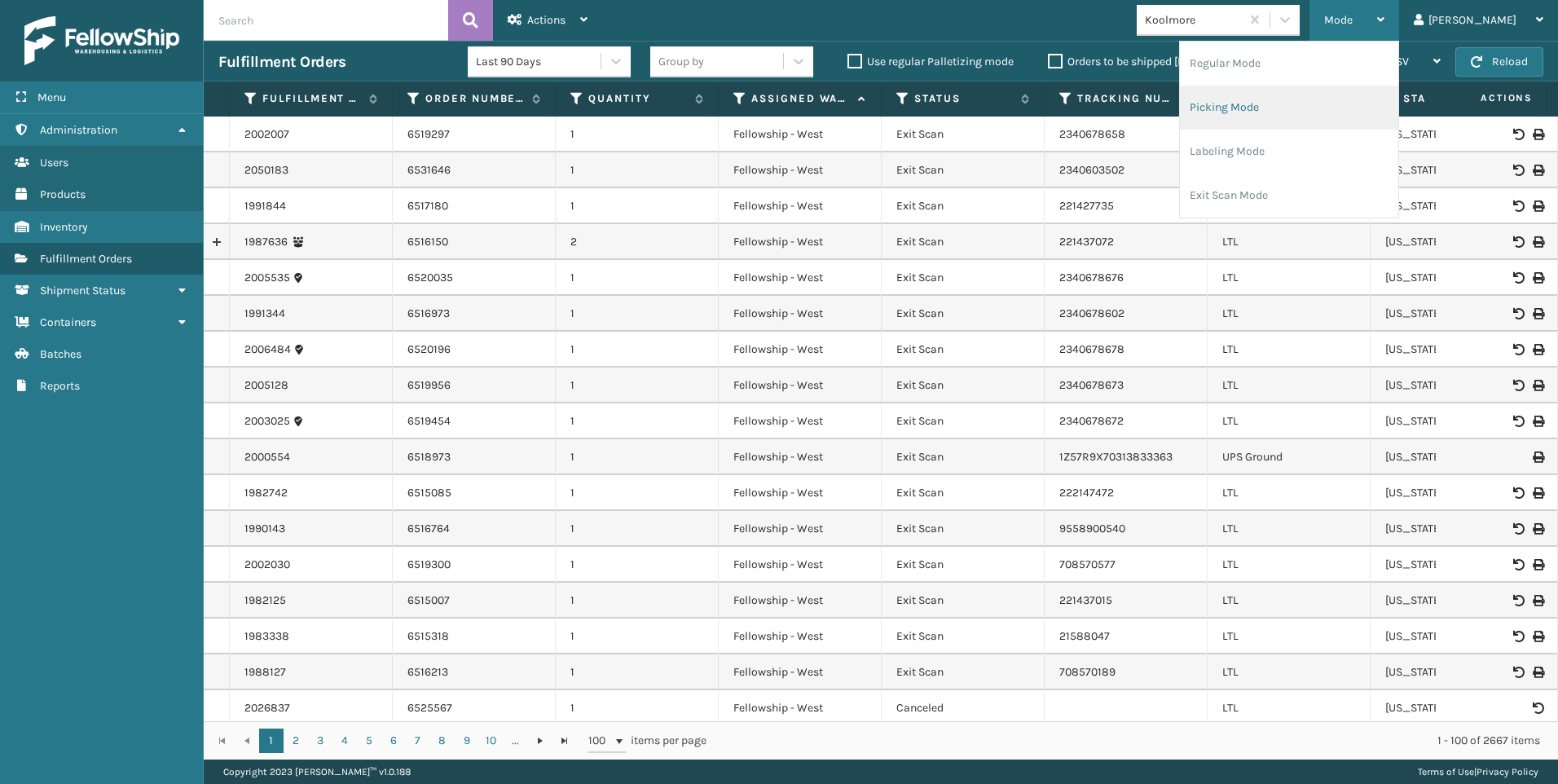
click at [1305, 86] on ul "Regular Mode Picking Mode Labeling Mode Exit Scan Mode" at bounding box center [1289, 129] width 218 height 176
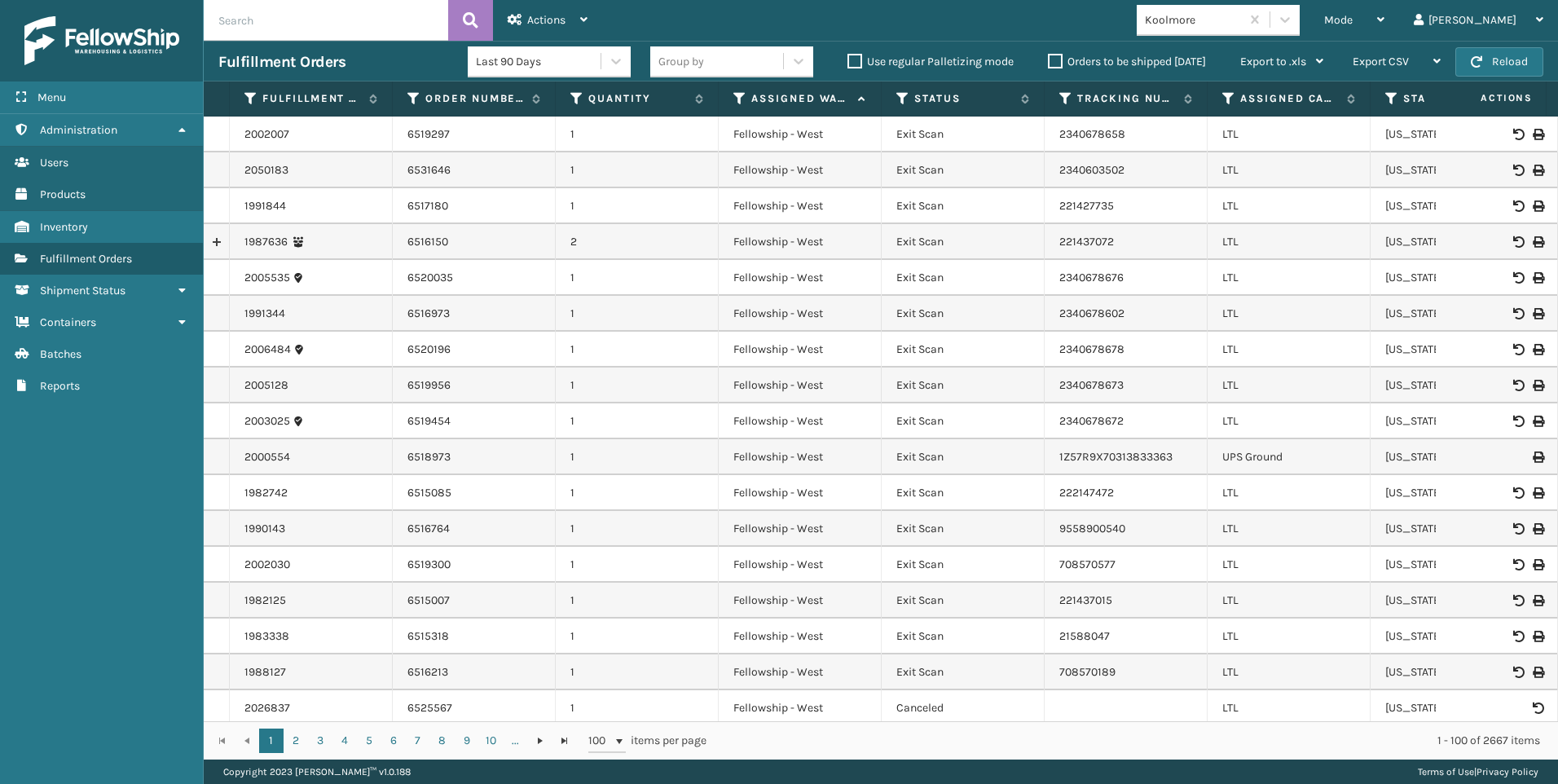
drag, startPoint x: 1305, startPoint y: 86, endPoint x: 1145, endPoint y: 22, distance: 172.3
click at [1108, 35] on div "Mode Regular Mode Picking Mode Labeling Mode Exit Scan Mode Koolmore Liz Log Out" at bounding box center [1079, 20] width 955 height 41
click at [1352, 19] on span "Mode" at bounding box center [1337, 20] width 29 height 14
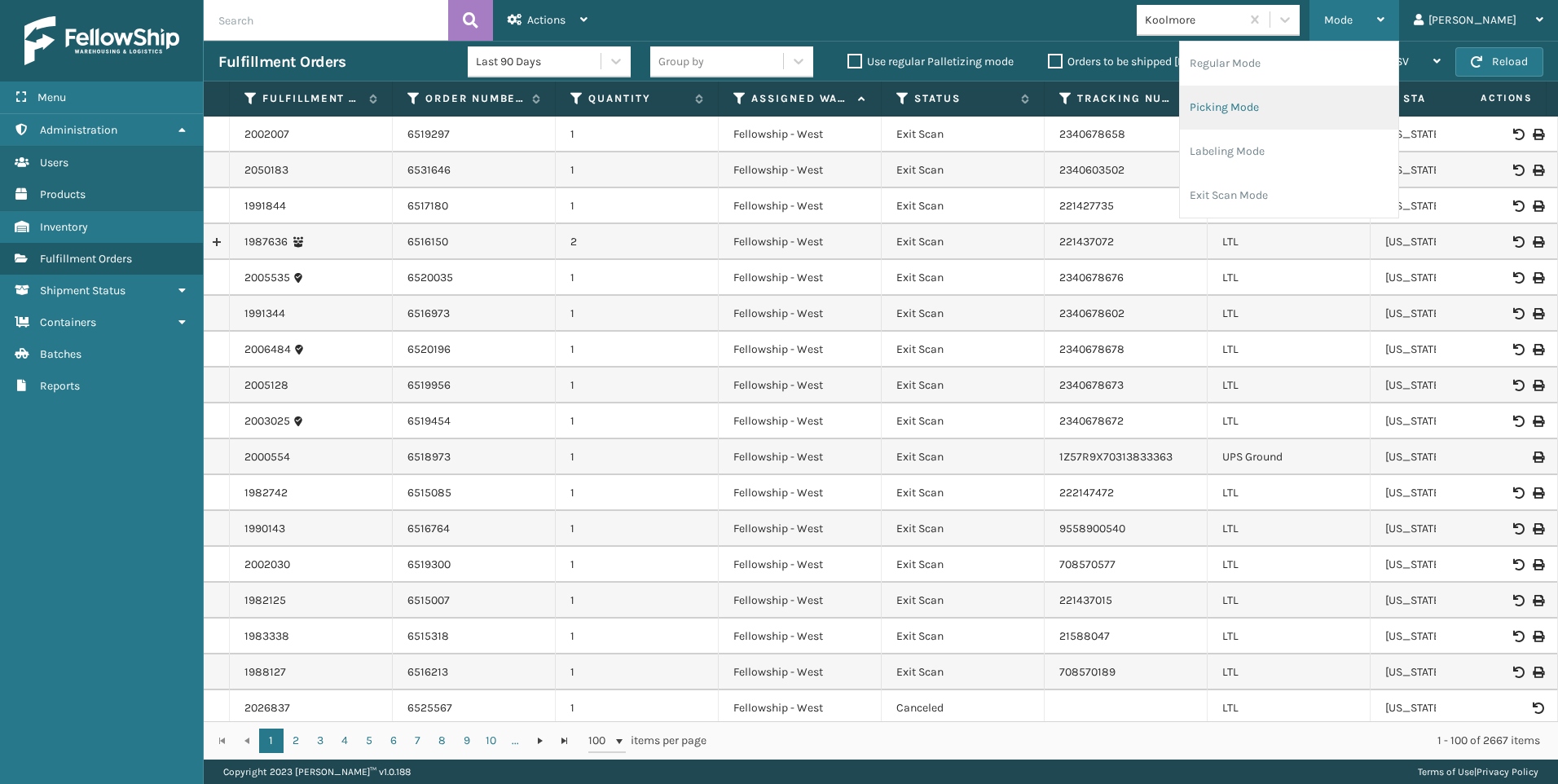
click at [1323, 119] on li "Picking Mode" at bounding box center [1289, 107] width 218 height 44
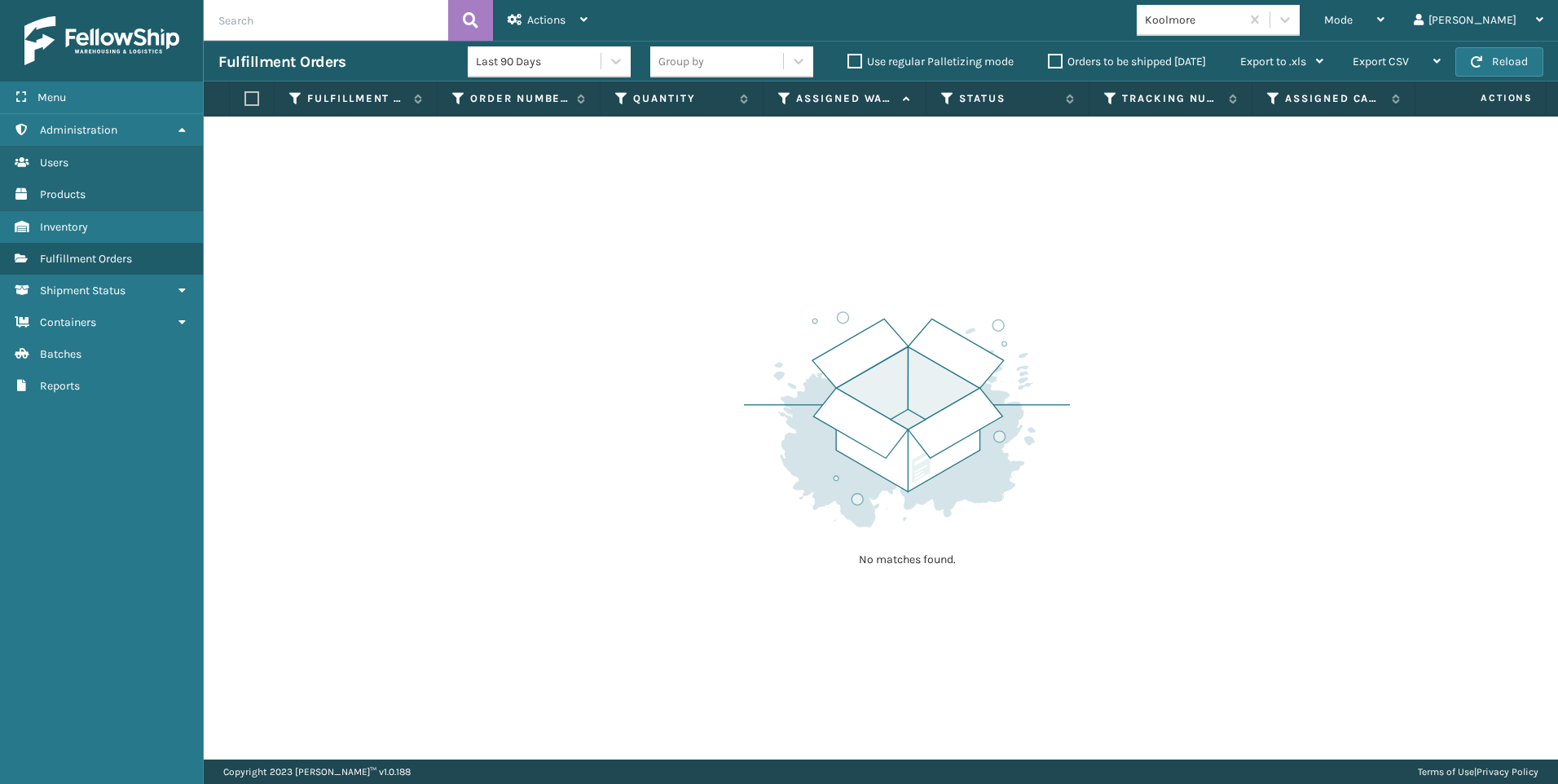
drag, startPoint x: 1323, startPoint y: 119, endPoint x: 1227, endPoint y: 260, distance: 170.6
click at [1221, 275] on div "No matches found." at bounding box center [881, 438] width 1354 height 642
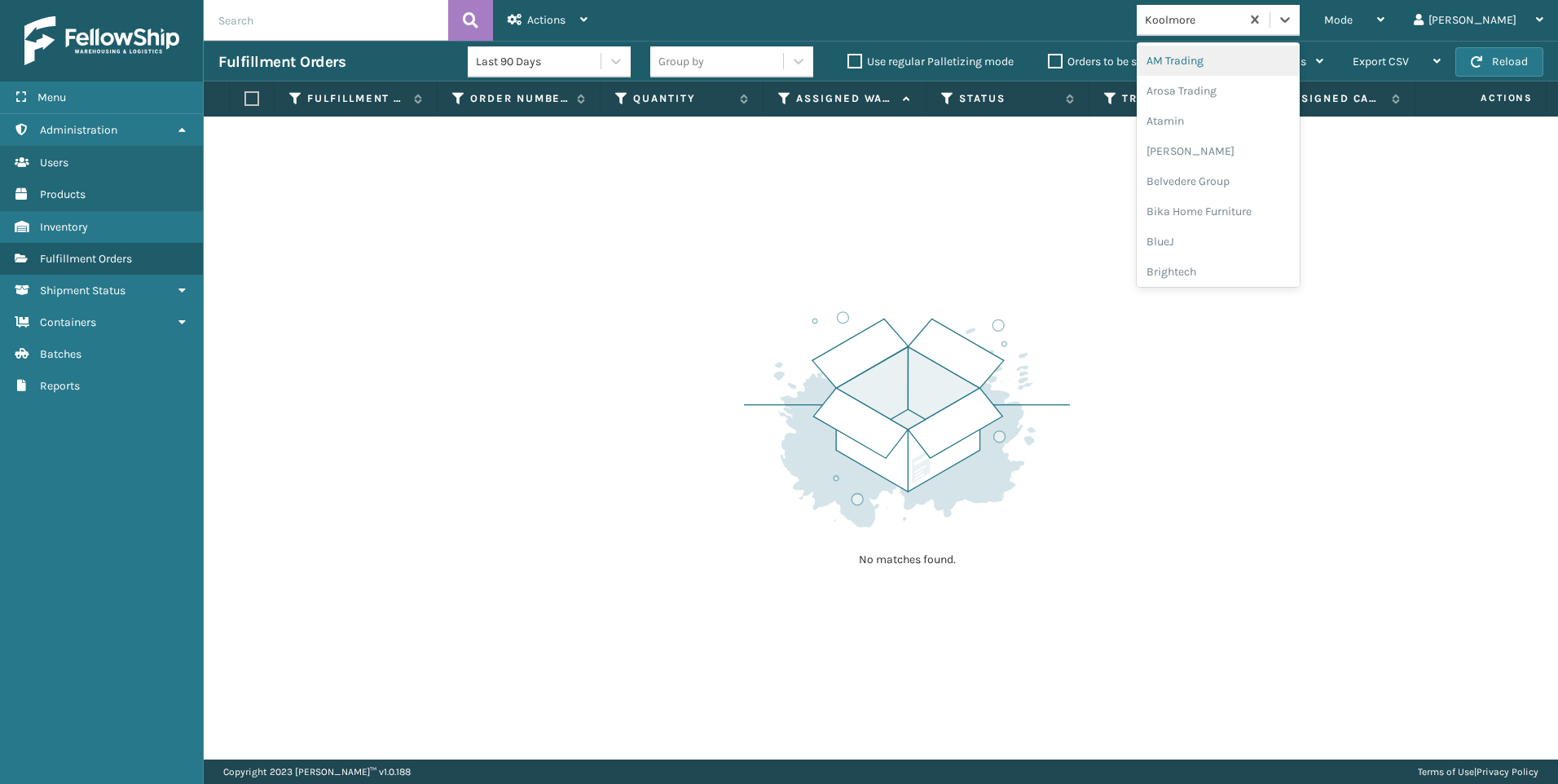
click at [1241, 16] on div "Koolmore" at bounding box center [1193, 20] width 97 height 17
click at [1280, 230] on div "SleepGeekz" at bounding box center [1217, 238] width 163 height 30
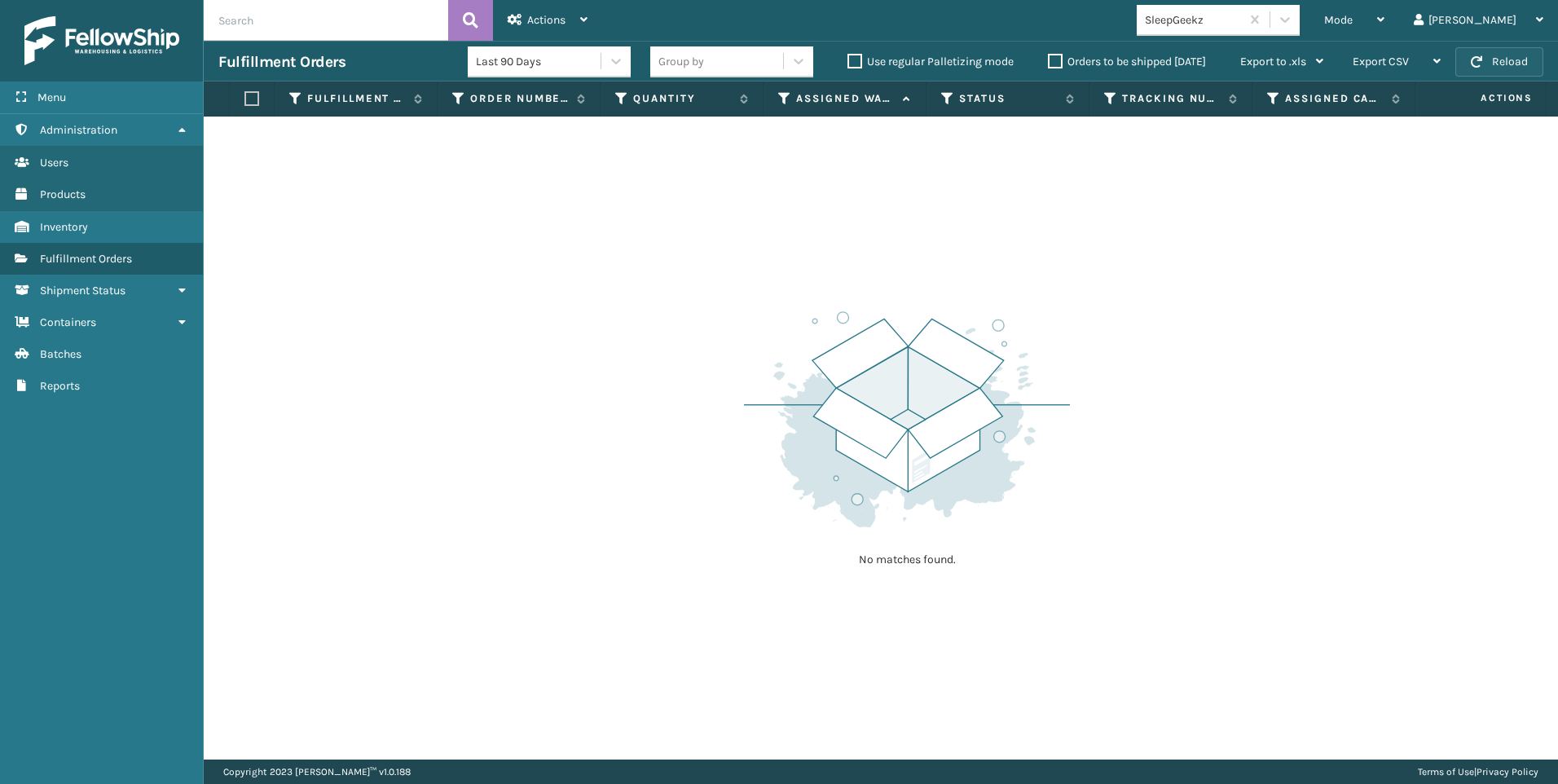
click at [1458, 61] on button "Reload" at bounding box center [1498, 61] width 88 height 29
click at [1352, 22] on span "Mode" at bounding box center [1337, 20] width 29 height 14
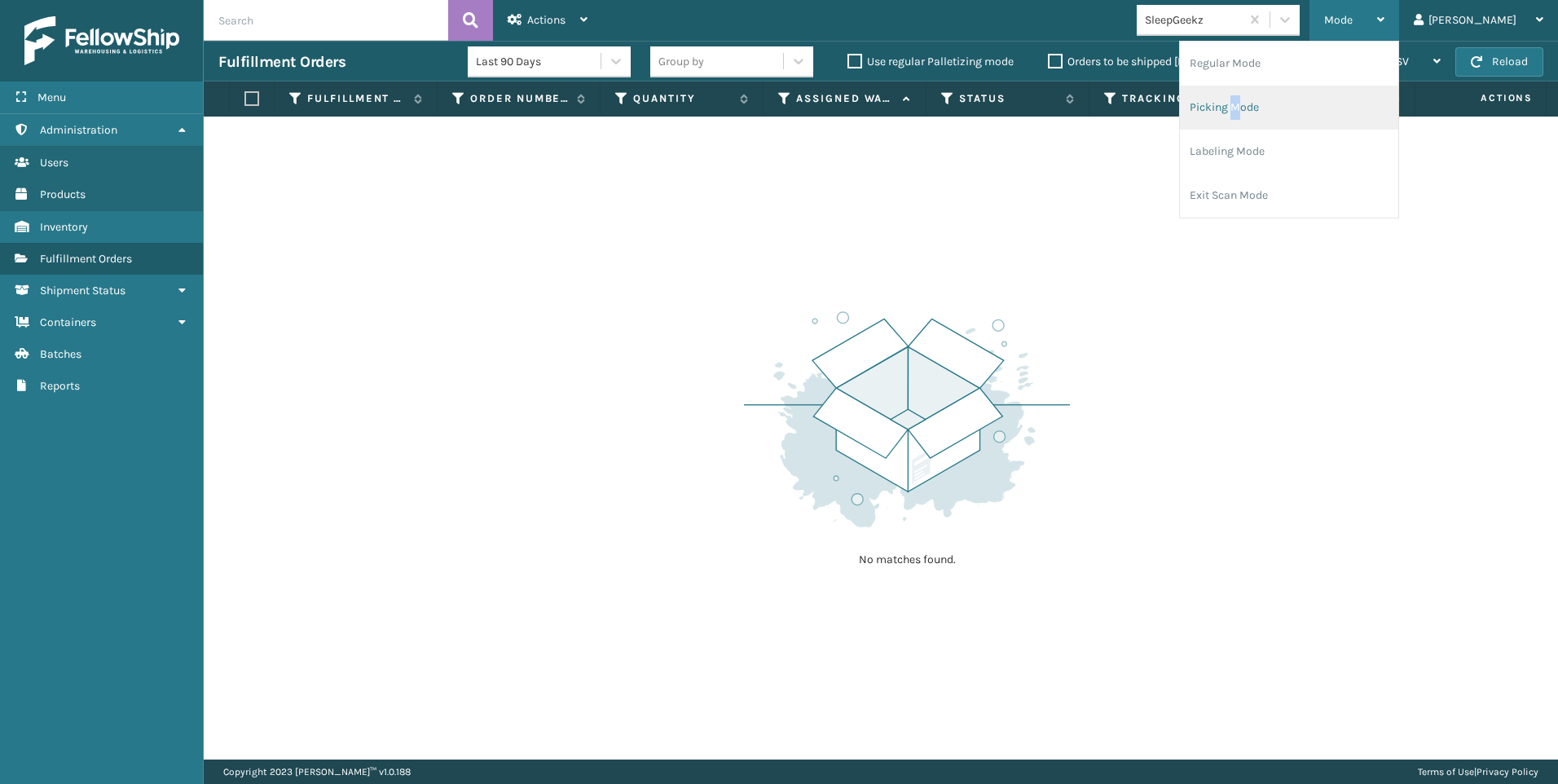
click at [1310, 119] on li "Picking Mode" at bounding box center [1289, 107] width 218 height 44
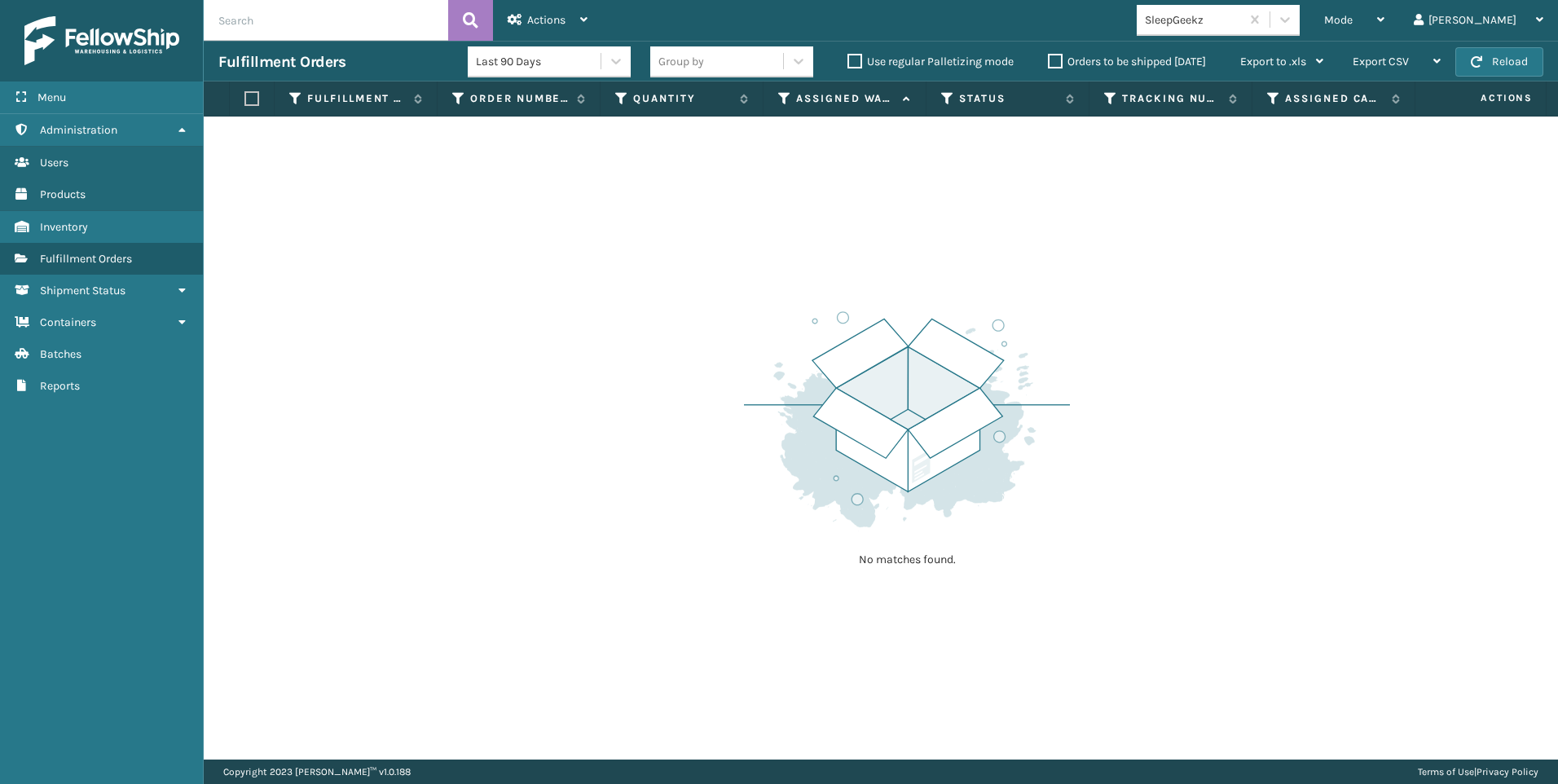
drag, startPoint x: 860, startPoint y: 299, endPoint x: 867, endPoint y: 291, distance: 10.6
click at [860, 298] on div "No matches found." at bounding box center [907, 437] width 326 height 301
click at [1475, 61] on span "button" at bounding box center [1476, 61] width 11 height 11
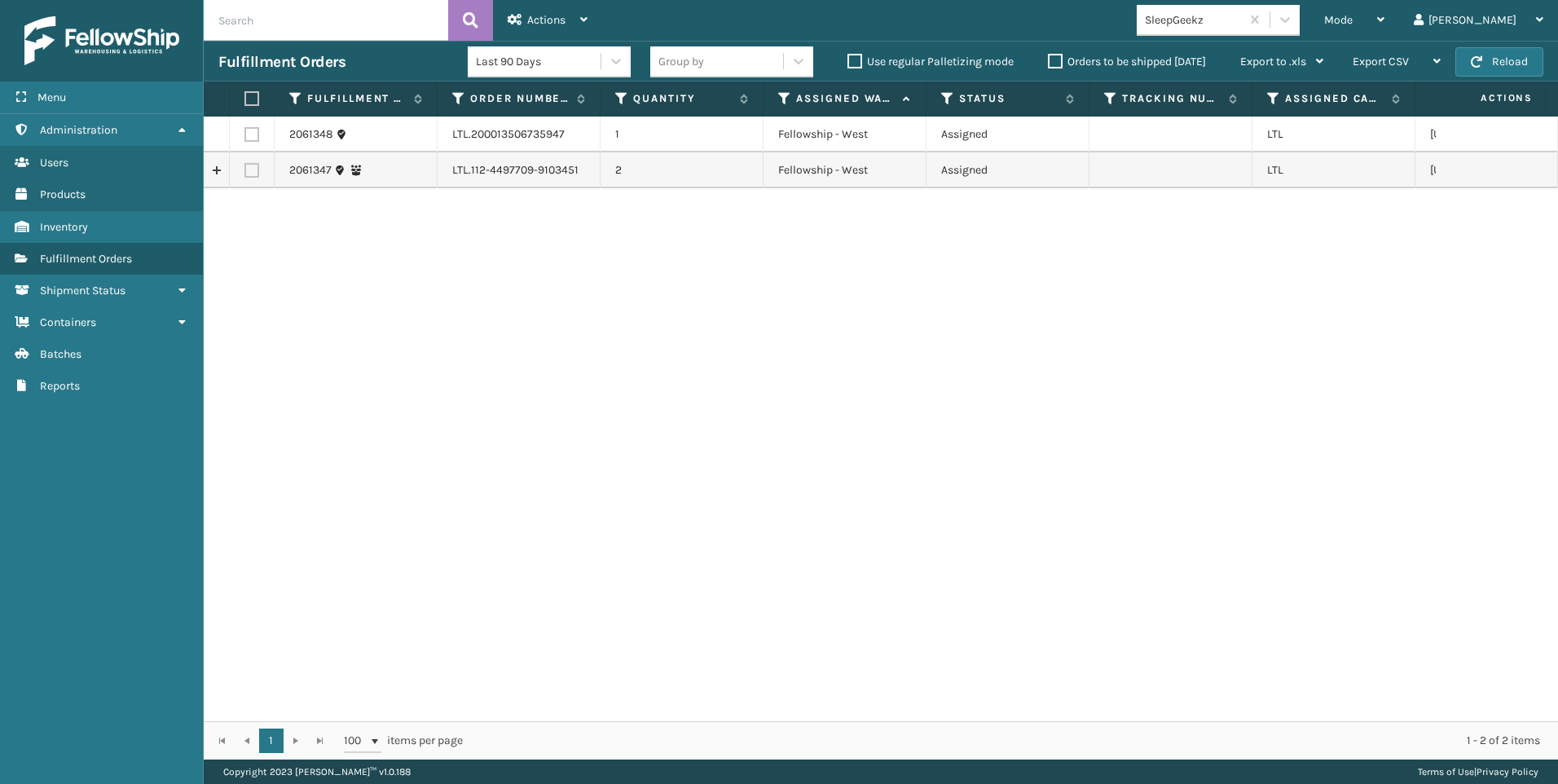
click at [247, 134] on label at bounding box center [251, 134] width 15 height 15
click at [245, 134] on input "checkbox" at bounding box center [244, 131] width 1 height 10
checkbox input "true"
click at [257, 169] on label at bounding box center [251, 170] width 15 height 15
click at [245, 169] on input "checkbox" at bounding box center [244, 168] width 1 height 10
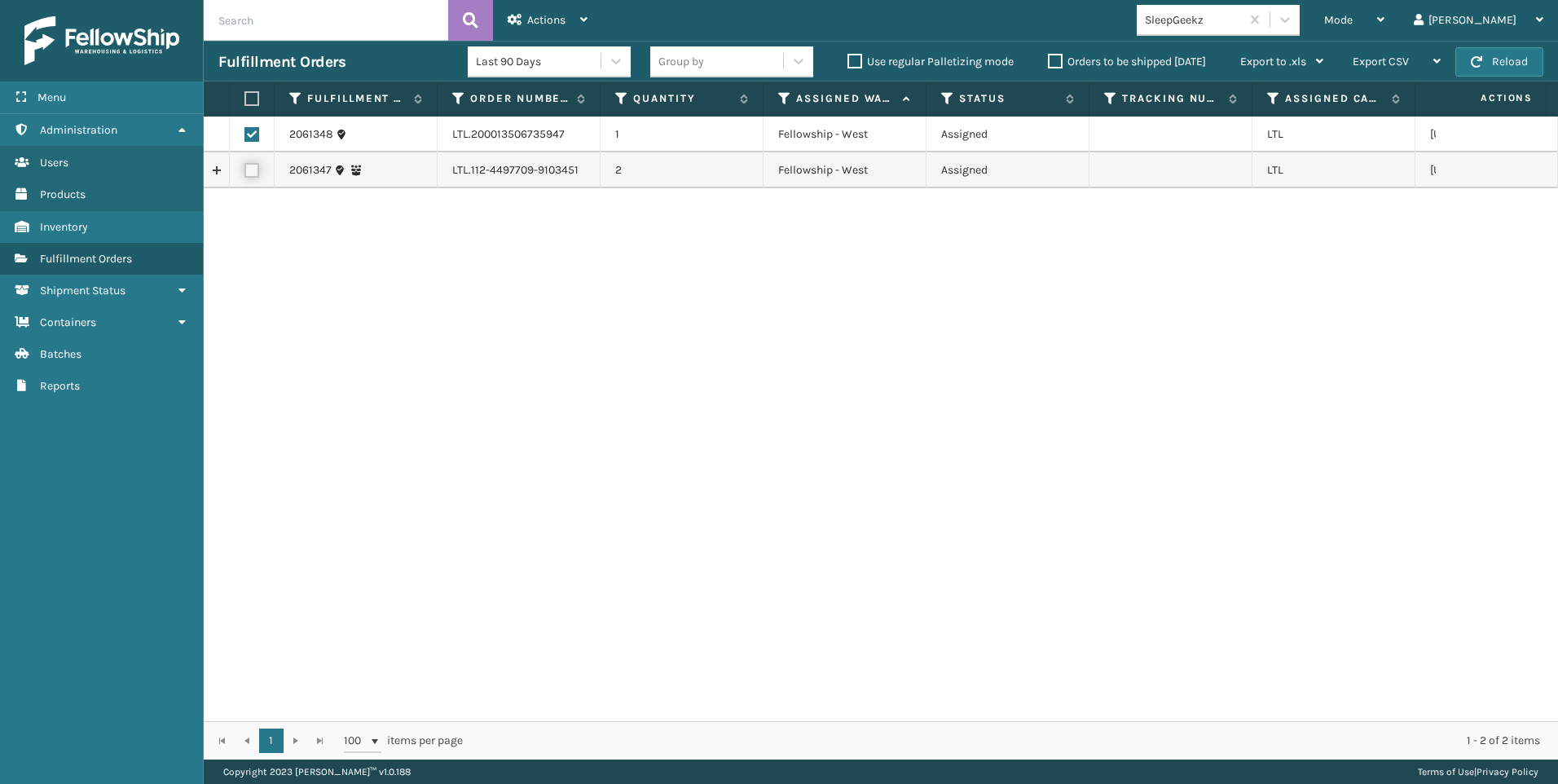
checkbox input "true"
click at [562, 16] on span "Actions" at bounding box center [546, 20] width 38 height 14
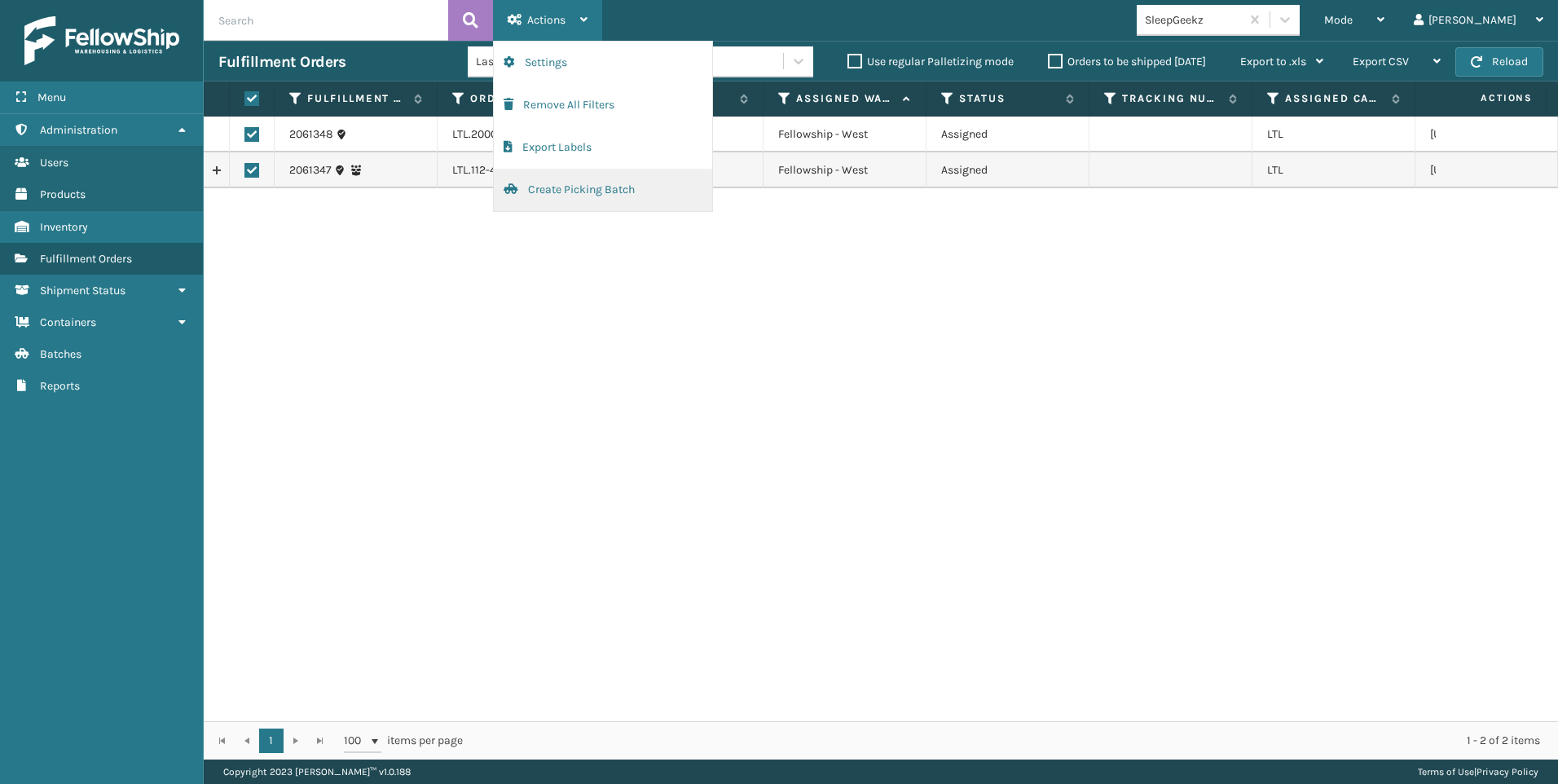
click at [603, 179] on button "Create Picking Batch" at bounding box center [603, 189] width 218 height 42
